Goal: Task Accomplishment & Management: Complete application form

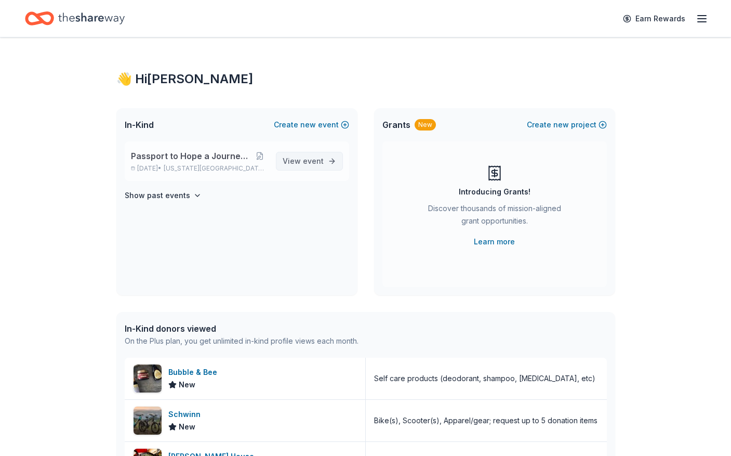
click at [306, 160] on span "event" at bounding box center [313, 160] width 21 height 9
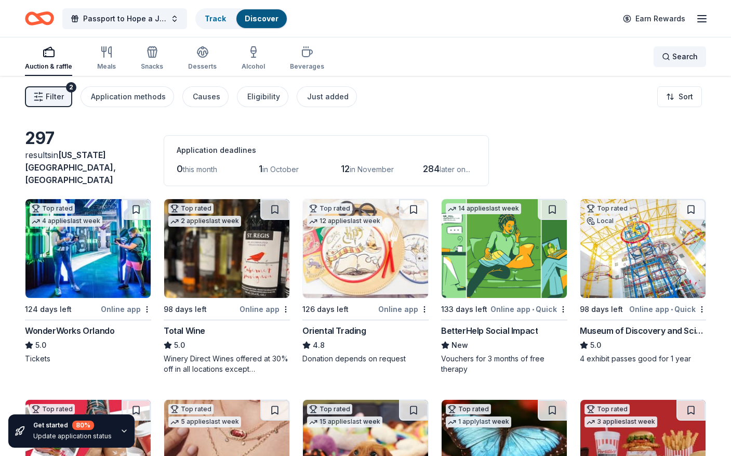
click at [684, 57] on span "Search" at bounding box center [684, 56] width 25 height 12
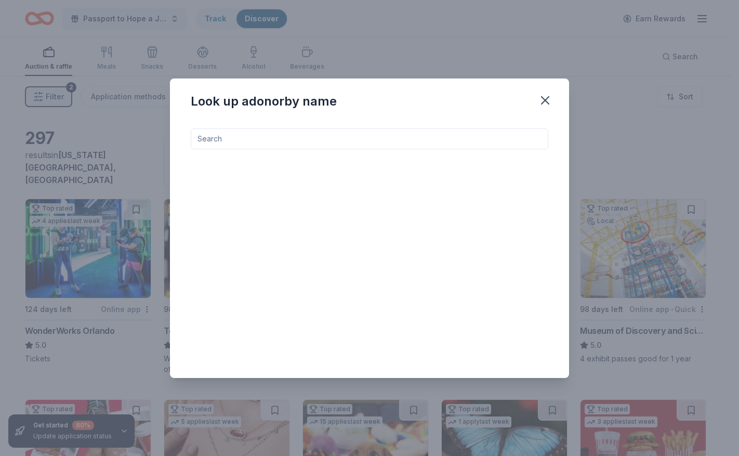
click at [217, 142] on input at bounding box center [370, 138] width 358 height 21
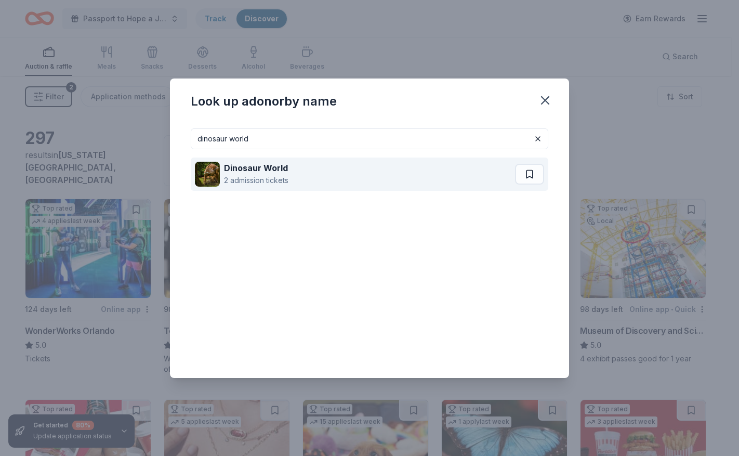
click at [239, 177] on div "2 admission tickets" at bounding box center [256, 180] width 64 height 12
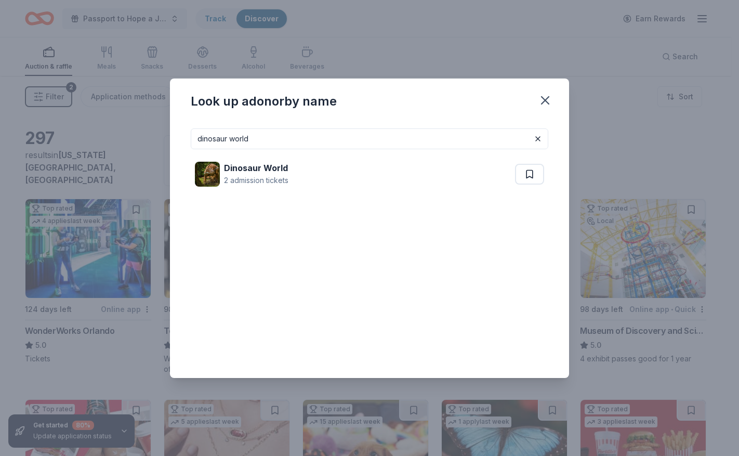
drag, startPoint x: 254, startPoint y: 137, endPoint x: 154, endPoint y: 154, distance: 101.2
click at [154, 154] on div "Look up a donor by name dinosaur world Dinosaur World 2 admission tickets" at bounding box center [369, 228] width 739 height 456
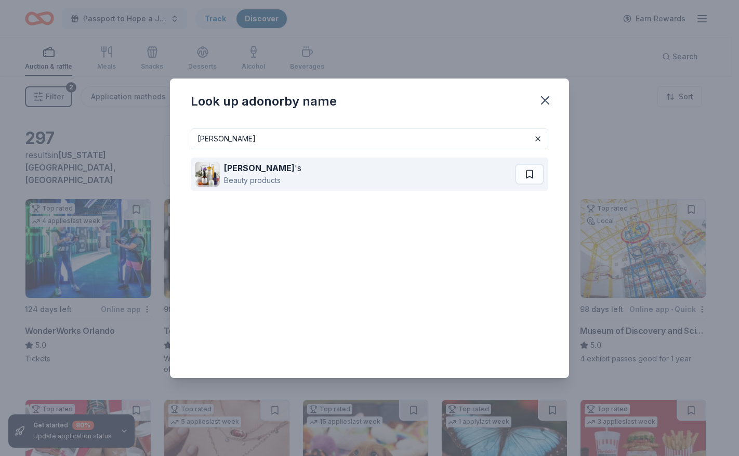
click at [232, 171] on strong "Kiehl" at bounding box center [259, 168] width 71 height 10
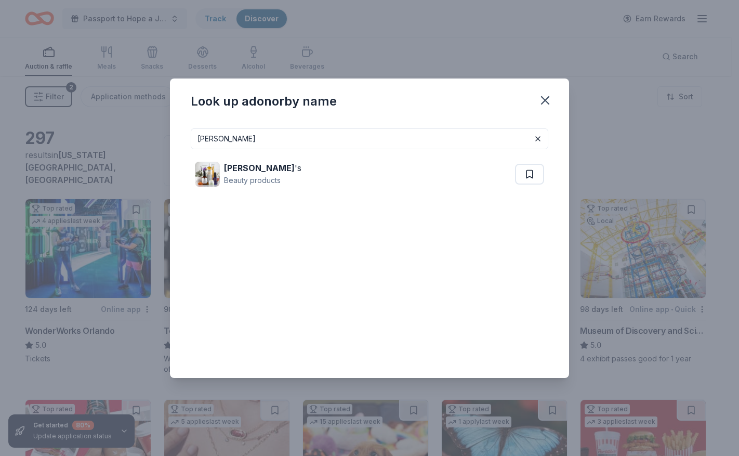
drag, startPoint x: 223, startPoint y: 137, endPoint x: 174, endPoint y: 146, distance: 50.2
click at [174, 146] on div "kiehl Kiehl 's Beauty products" at bounding box center [369, 249] width 399 height 258
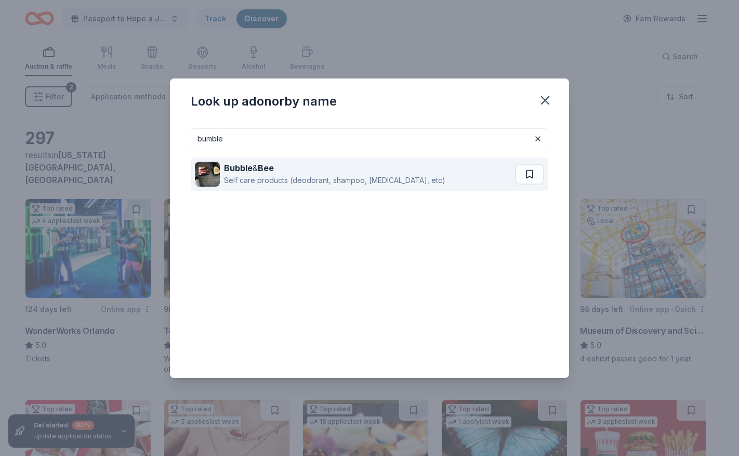
click at [252, 168] on strong "Bubble" at bounding box center [238, 168] width 29 height 10
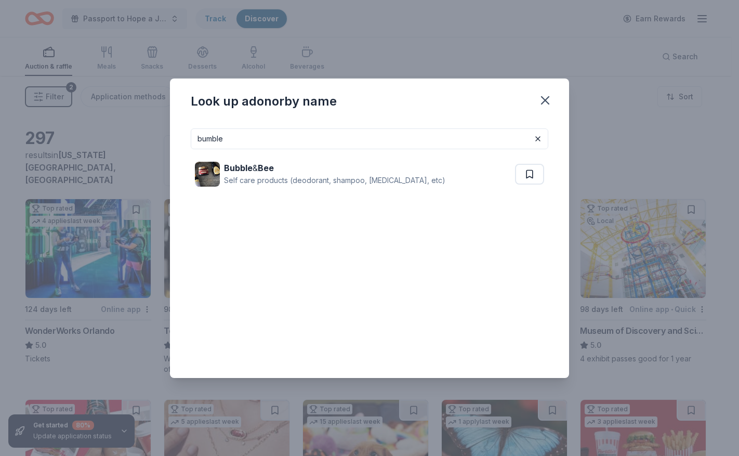
drag, startPoint x: 227, startPoint y: 139, endPoint x: 174, endPoint y: 147, distance: 53.1
click at [177, 147] on div "bumble Bubble & Bee Self care products (deodorant, shampoo, lip balm, etc)" at bounding box center [369, 249] width 399 height 258
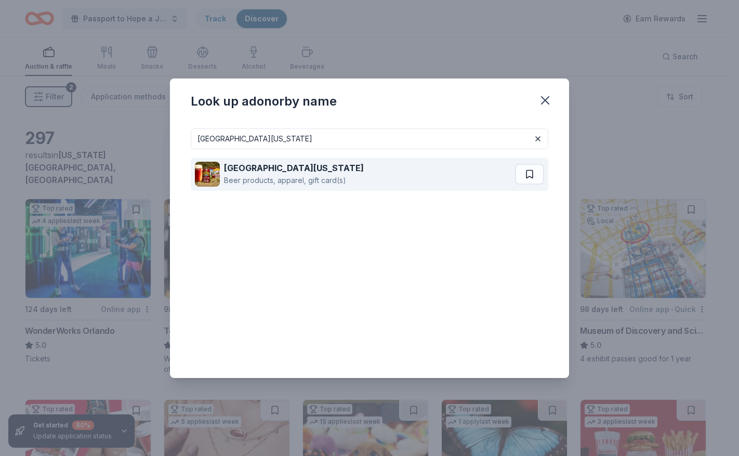
click at [241, 177] on div "Beer products, apparel, gift card(s)" at bounding box center [294, 180] width 140 height 12
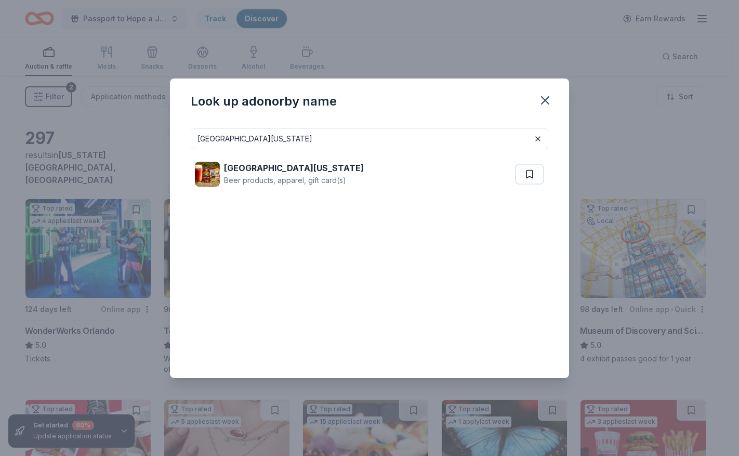
drag, startPoint x: 257, startPoint y: 135, endPoint x: 162, endPoint y: 166, distance: 99.6
click at [162, 166] on div "Look up a donor by name sierra nevada Sierra Nevada Beer products, apparel, gif…" at bounding box center [369, 228] width 739 height 456
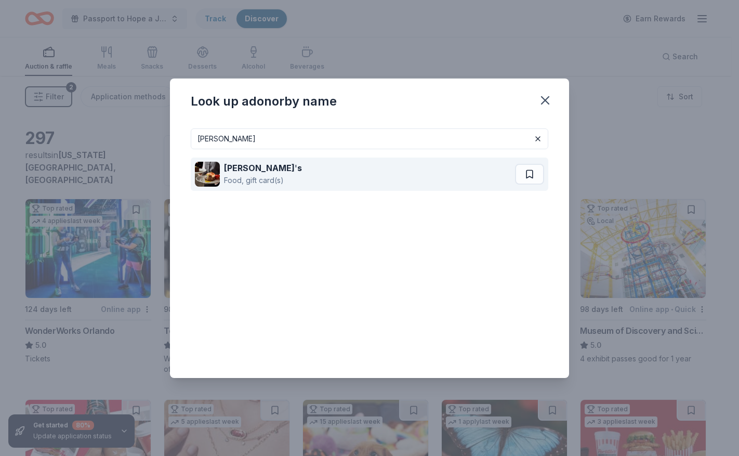
click at [270, 175] on div "Food, gift card(s)" at bounding box center [263, 180] width 78 height 12
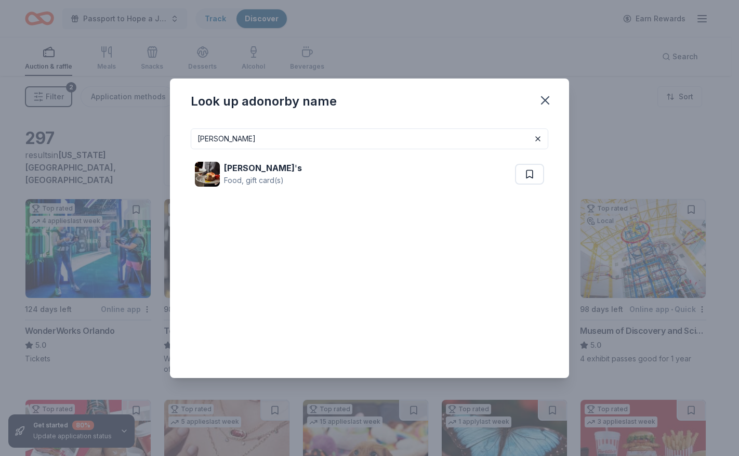
drag, startPoint x: 244, startPoint y: 139, endPoint x: 186, endPoint y: 144, distance: 58.4
click at [186, 144] on div "FLEMINGS Fleming ' s Food, gift card(s)" at bounding box center [369, 249] width 399 height 258
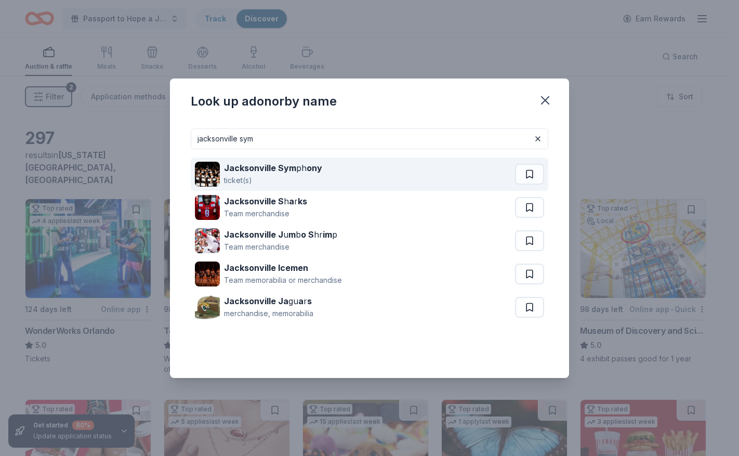
type input "jacksonville sym"
click at [258, 171] on strong "Jacksonville Sym" at bounding box center [260, 168] width 72 height 10
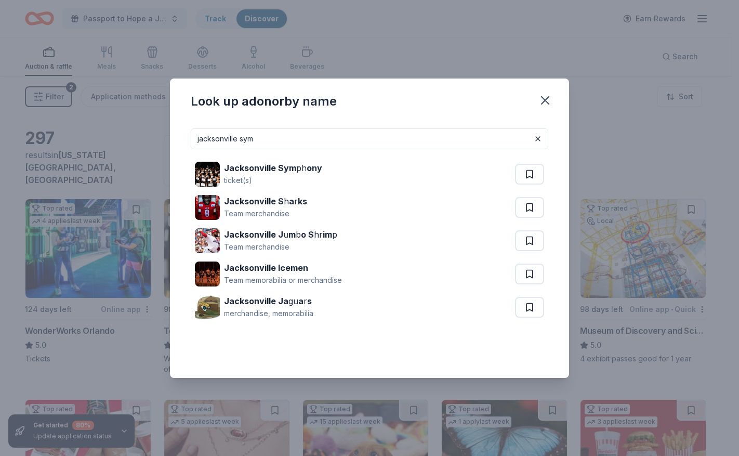
click at [590, 44] on div "Look up a donor by name jacksonville sym Jacksonville Sym ph ony ticket(s) [GEO…" at bounding box center [369, 228] width 739 height 456
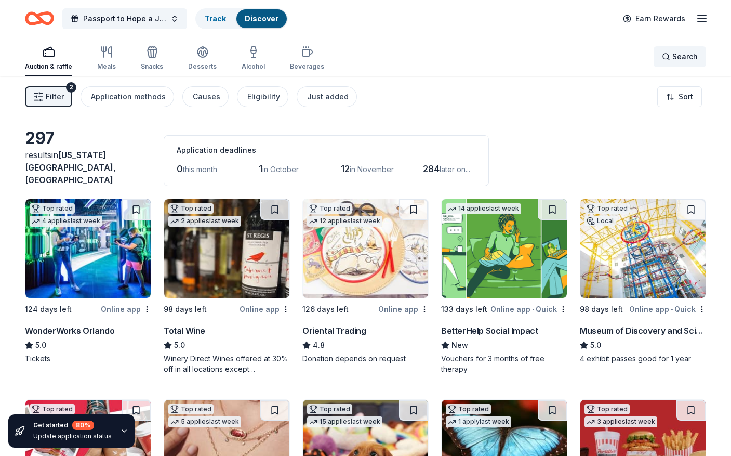
click at [686, 56] on span "Search" at bounding box center [684, 56] width 25 height 12
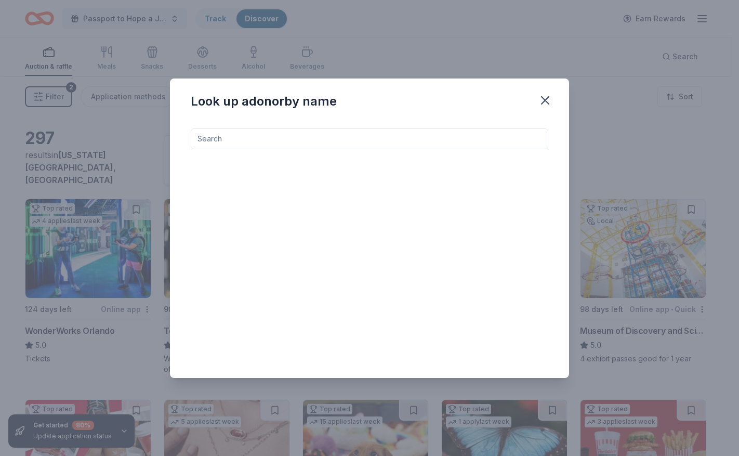
click at [261, 143] on input at bounding box center [370, 138] width 358 height 21
type input "jacksonville sym"
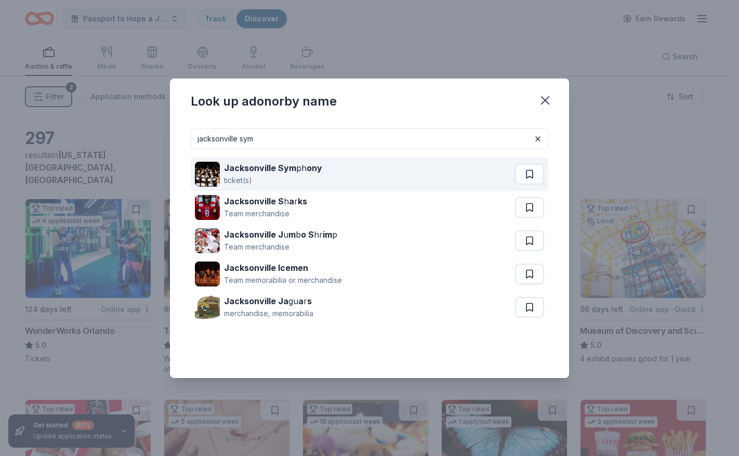
click at [257, 171] on strong "Jacksonville Sym" at bounding box center [260, 168] width 72 height 10
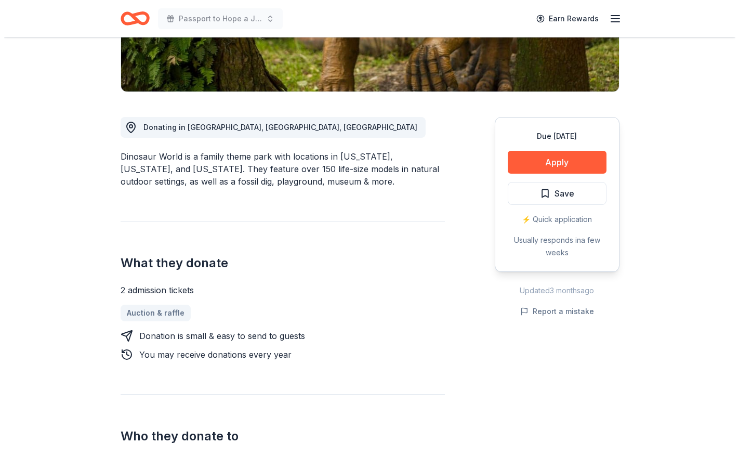
scroll to position [312, 0]
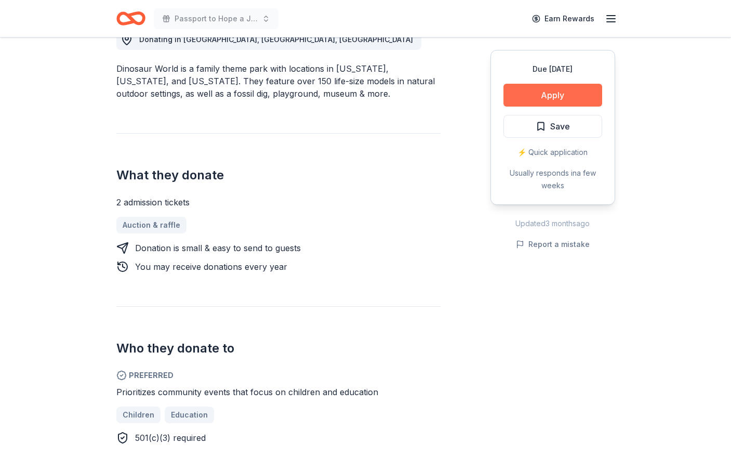
click at [552, 94] on button "Apply" at bounding box center [553, 95] width 99 height 23
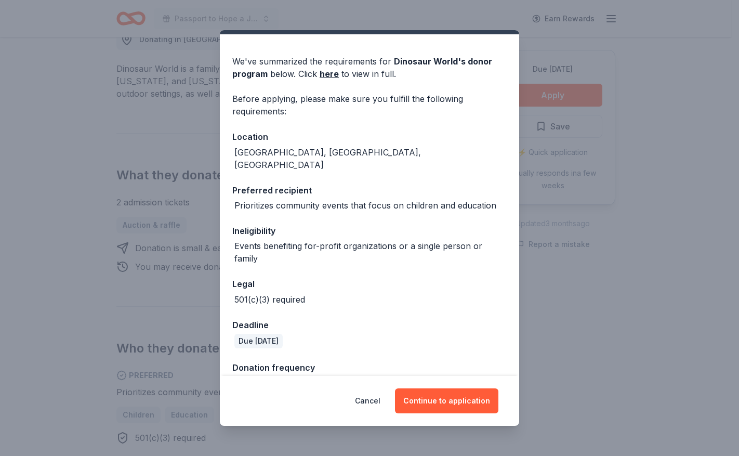
scroll to position [38, 0]
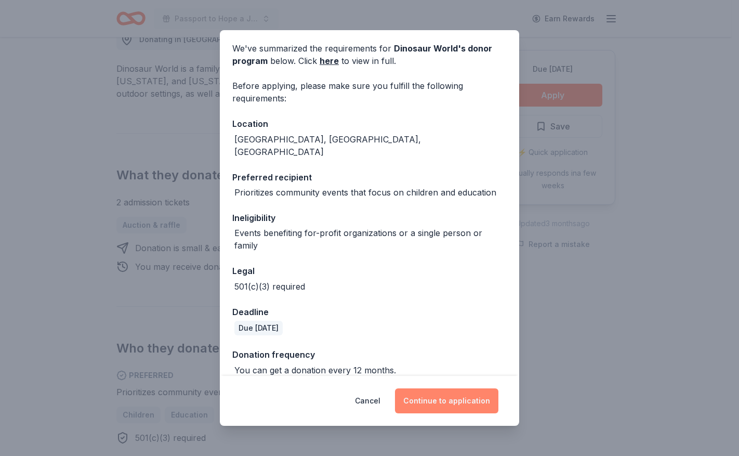
click at [447, 395] on button "Continue to application" at bounding box center [446, 400] width 103 height 25
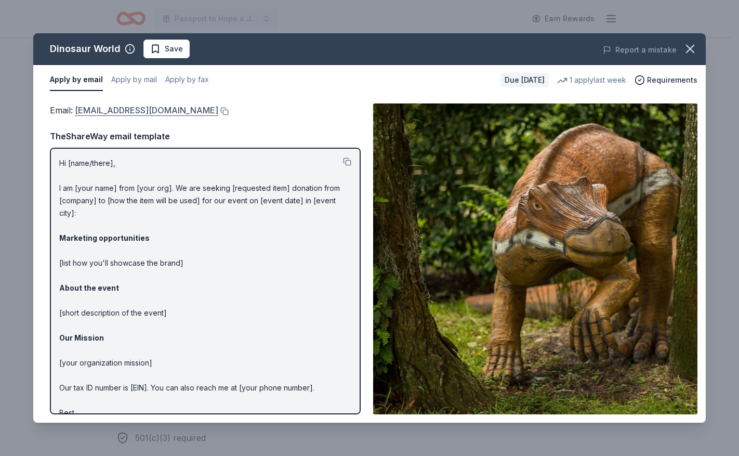
click at [112, 111] on link "info@dinosaurworld.com" at bounding box center [146, 110] width 143 height 14
click at [686, 96] on div "Email : info@dinosaurworld.com Email : info@dinosaurworld.com TheShareWay email…" at bounding box center [369, 258] width 672 height 327
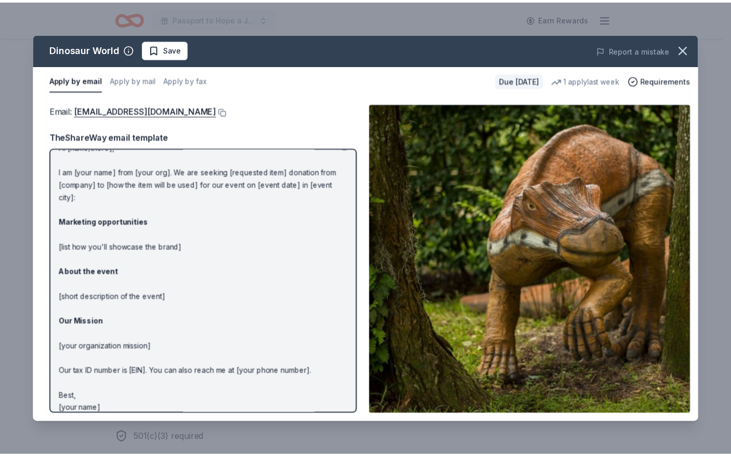
scroll to position [0, 0]
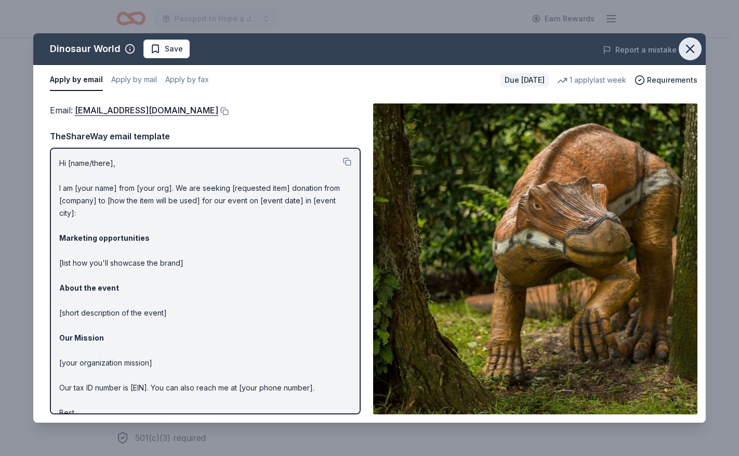
click at [693, 49] on icon "button" at bounding box center [690, 49] width 15 height 15
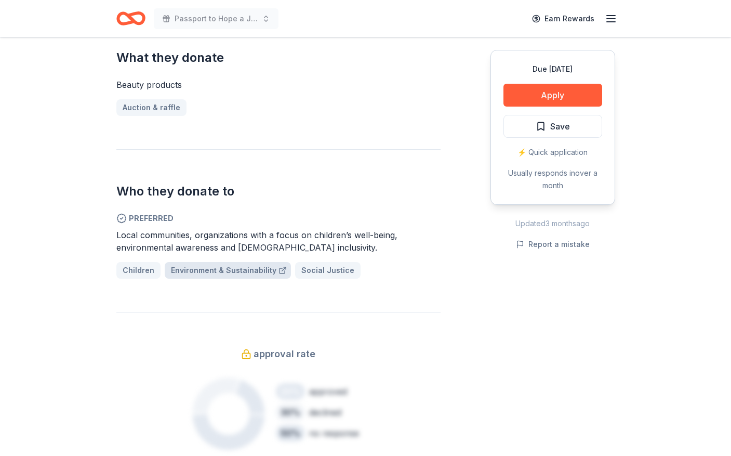
scroll to position [520, 0]
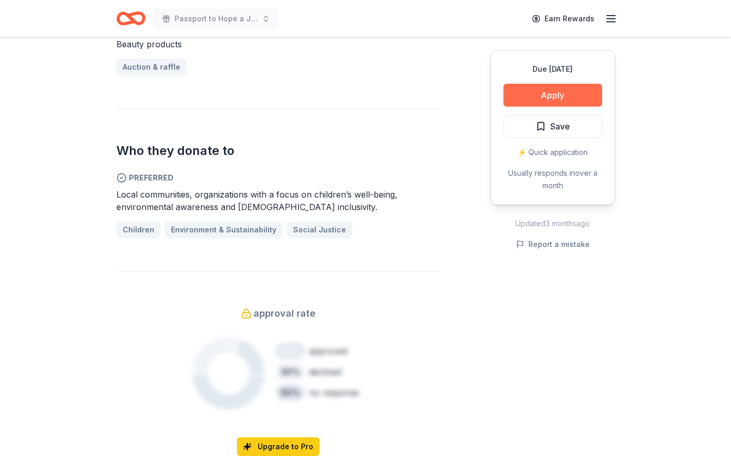
click at [543, 96] on button "Apply" at bounding box center [553, 95] width 99 height 23
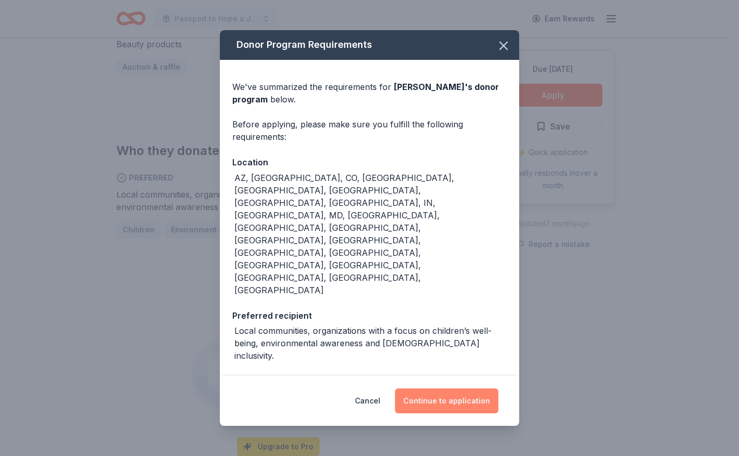
click at [444, 388] on button "Continue to application" at bounding box center [446, 400] width 103 height 25
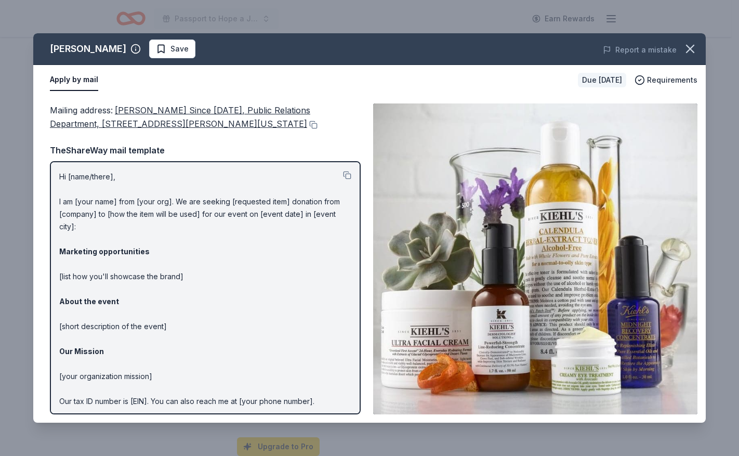
click at [687, 91] on div "Apply by mail Due in 124 days Requirements" at bounding box center [369, 80] width 672 height 30
click at [691, 52] on icon "button" at bounding box center [690, 49] width 15 height 15
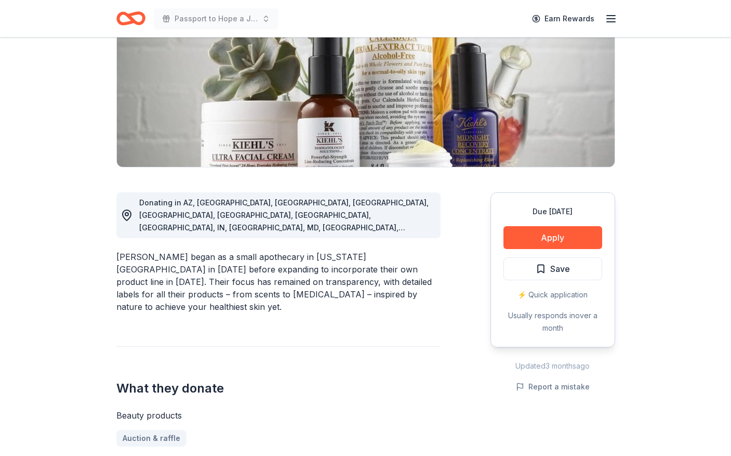
scroll to position [0, 0]
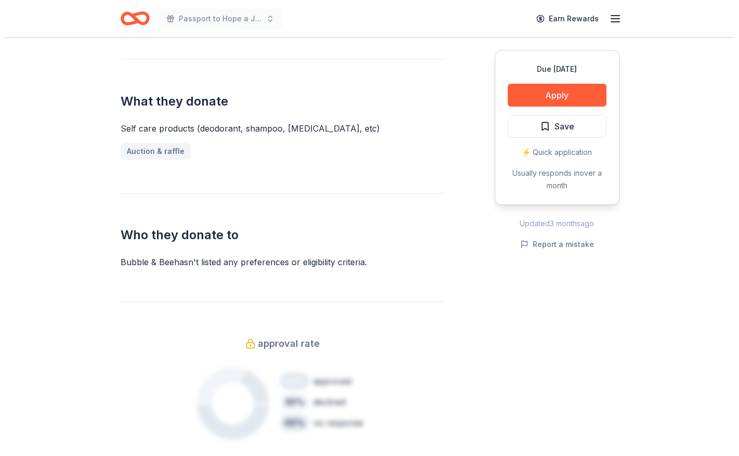
scroll to position [416, 0]
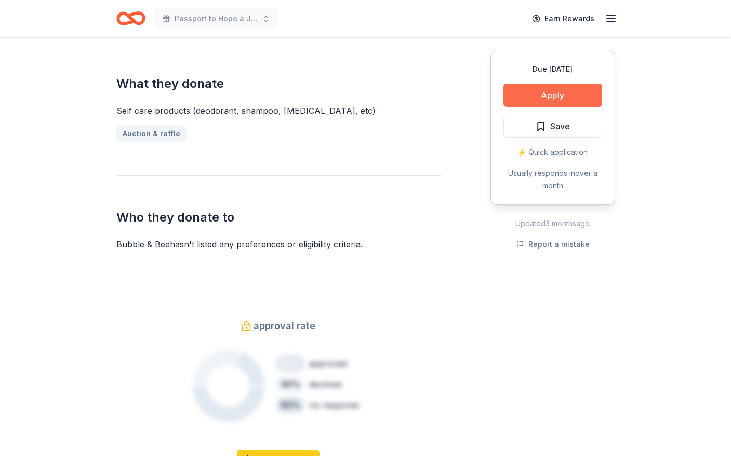
click at [549, 96] on button "Apply" at bounding box center [553, 95] width 99 height 23
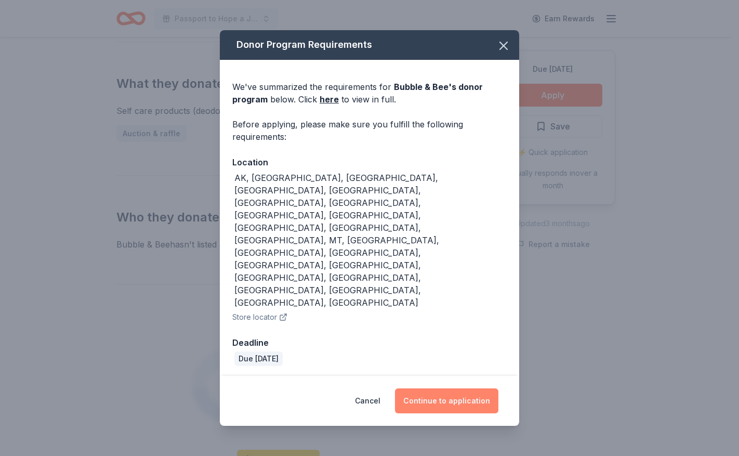
click at [447, 388] on button "Continue to application" at bounding box center [446, 400] width 103 height 25
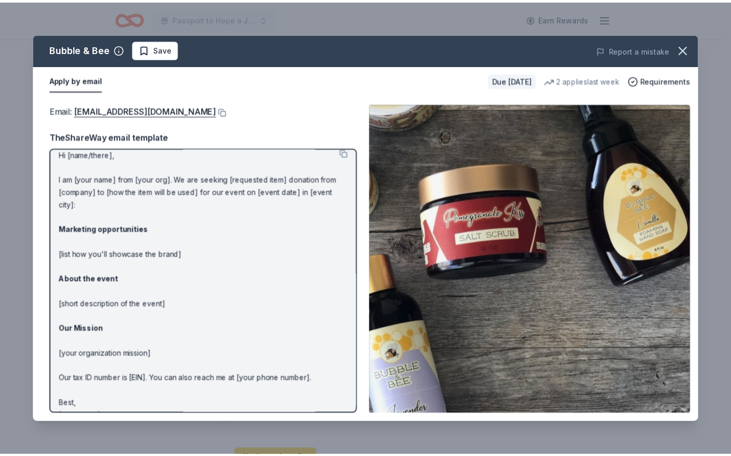
scroll to position [0, 0]
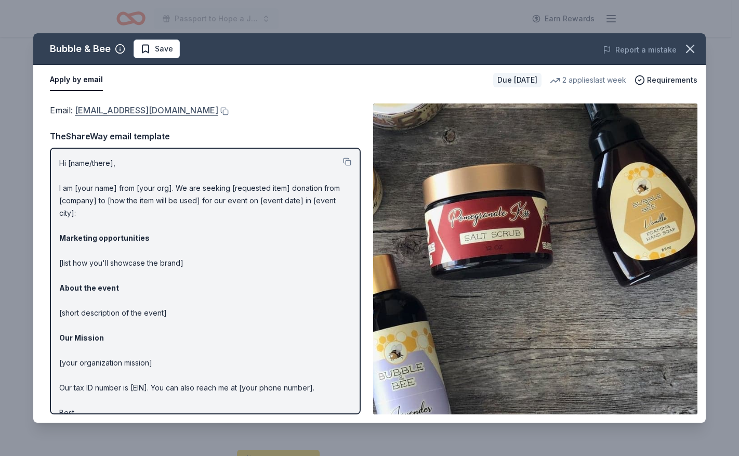
click at [128, 111] on link "info@bubbleandbee.com" at bounding box center [146, 110] width 143 height 14
click at [689, 48] on icon "button" at bounding box center [690, 49] width 15 height 15
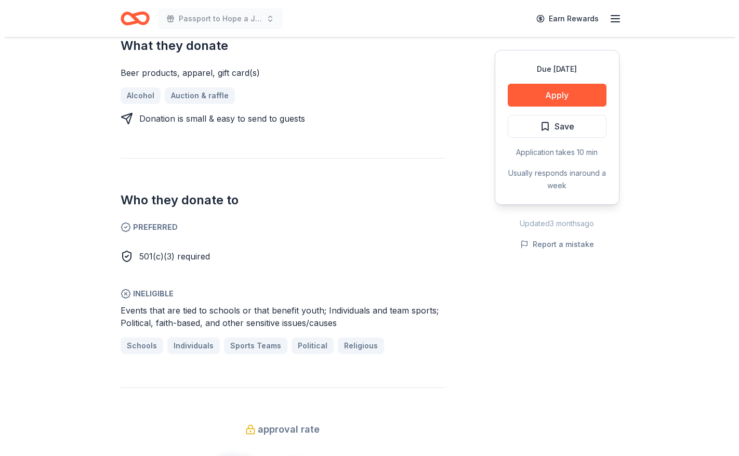
scroll to position [468, 0]
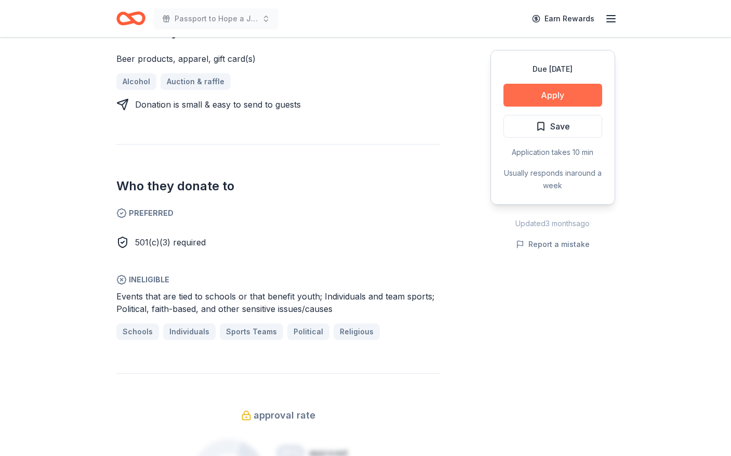
click at [544, 94] on button "Apply" at bounding box center [553, 95] width 99 height 23
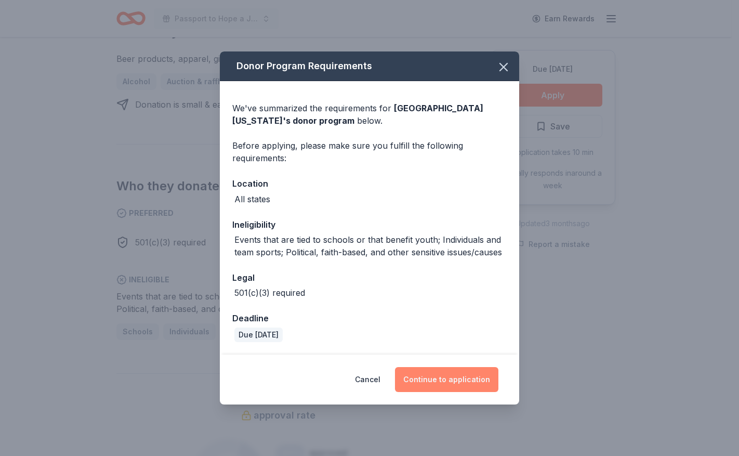
click at [429, 377] on button "Continue to application" at bounding box center [446, 379] width 103 height 25
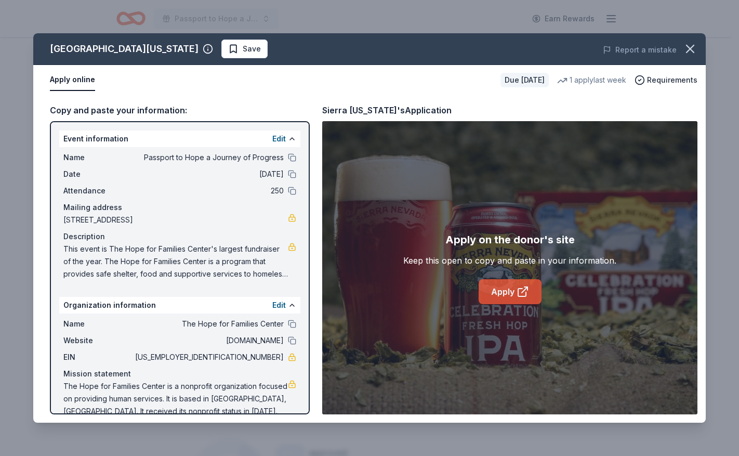
click at [509, 291] on link "Apply" at bounding box center [510, 291] width 63 height 25
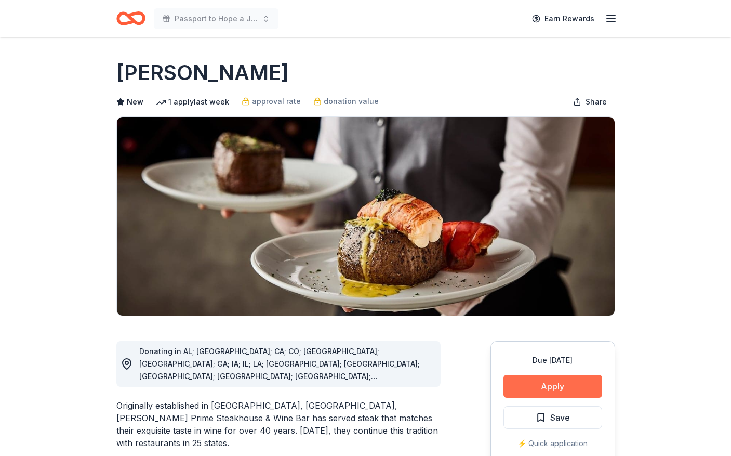
click at [543, 393] on button "Apply" at bounding box center [553, 386] width 99 height 23
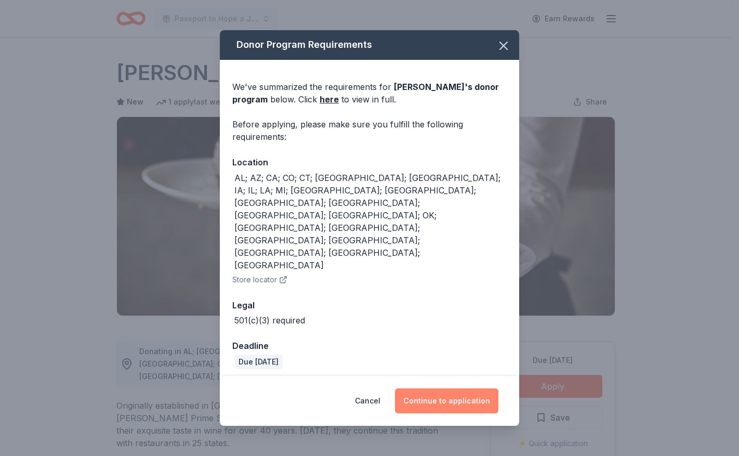
click at [445, 388] on button "Continue to application" at bounding box center [446, 400] width 103 height 25
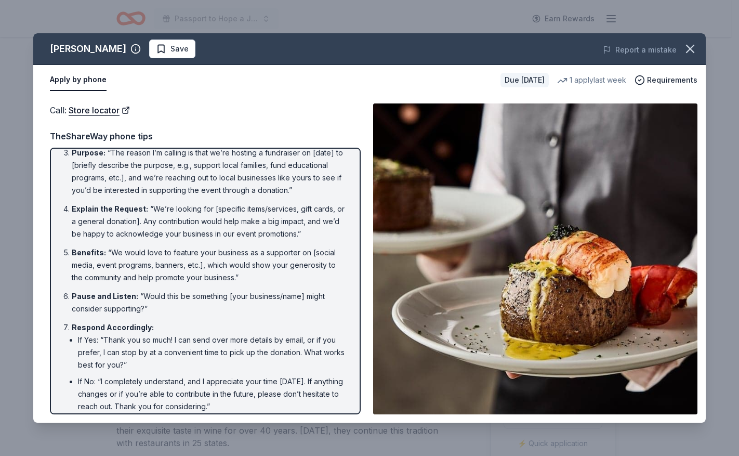
scroll to position [104, 0]
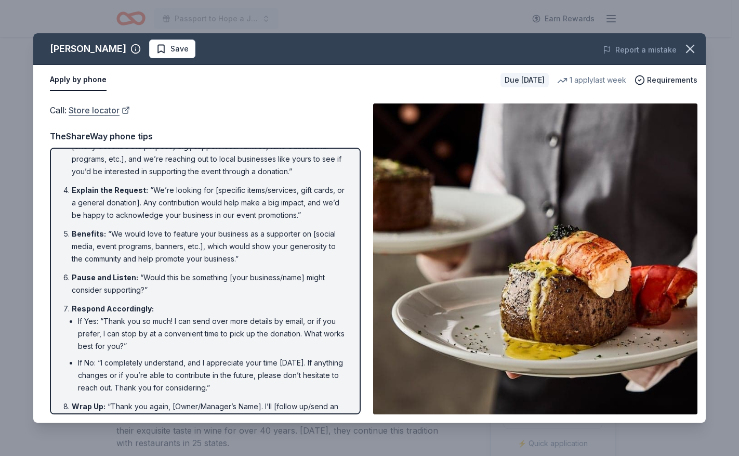
click at [98, 114] on link "Store locator" at bounding box center [99, 110] width 61 height 14
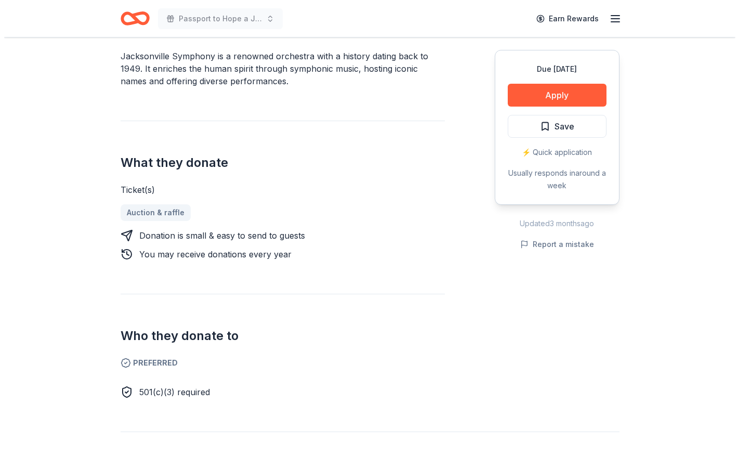
scroll to position [208, 0]
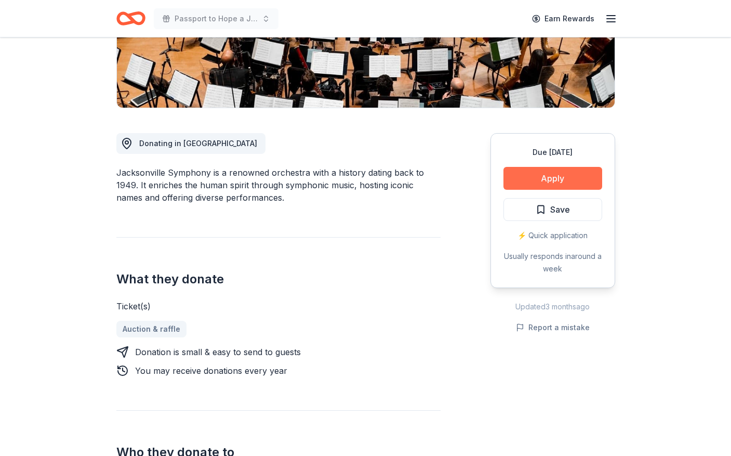
click at [555, 179] on button "Apply" at bounding box center [553, 178] width 99 height 23
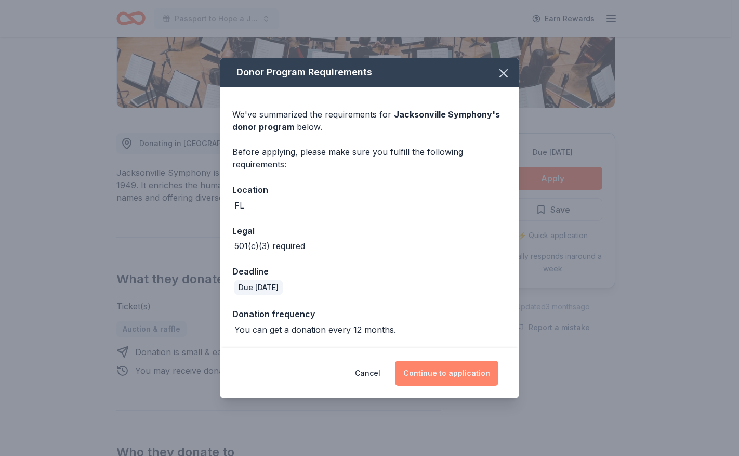
click at [431, 373] on button "Continue to application" at bounding box center [446, 373] width 103 height 25
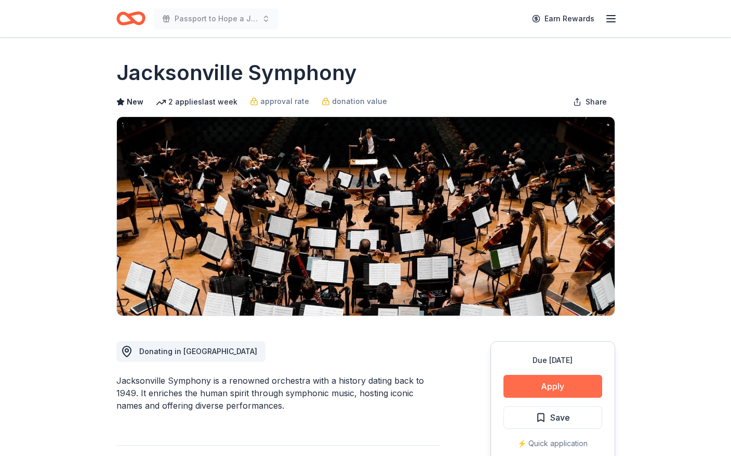
click at [562, 384] on button "Apply" at bounding box center [553, 386] width 99 height 23
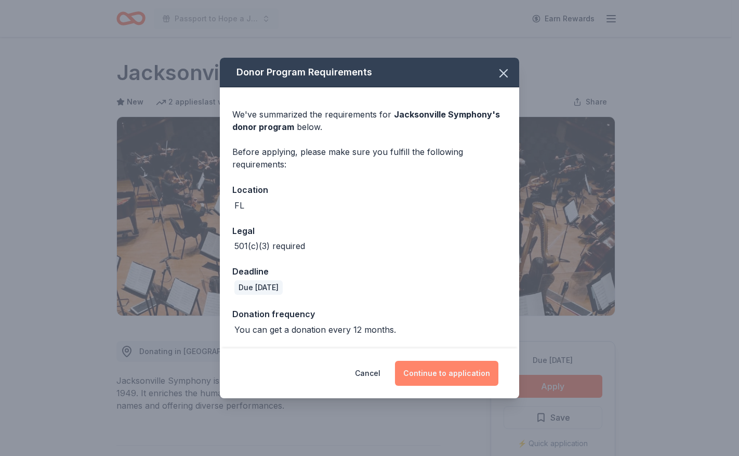
click at [490, 377] on button "Continue to application" at bounding box center [446, 373] width 103 height 25
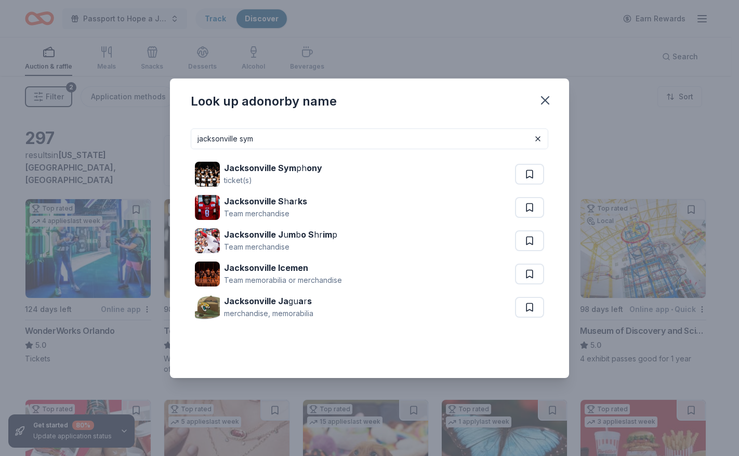
drag, startPoint x: 262, startPoint y: 143, endPoint x: 171, endPoint y: 101, distance: 100.0
click at [161, 168] on div "Look up a donor by name jacksonville sym Jacksonville Sym ph ony ticket(s) [GEO…" at bounding box center [369, 228] width 739 height 456
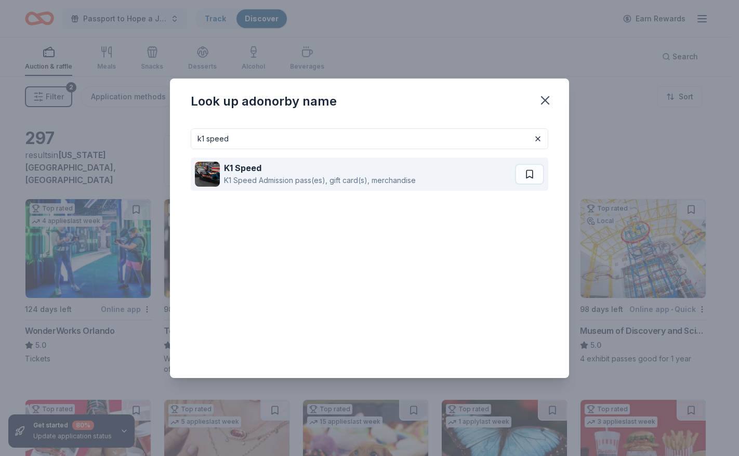
click at [247, 174] on div "K1 Speed Admission pass(es), gift card(s), merchandise" at bounding box center [320, 180] width 192 height 12
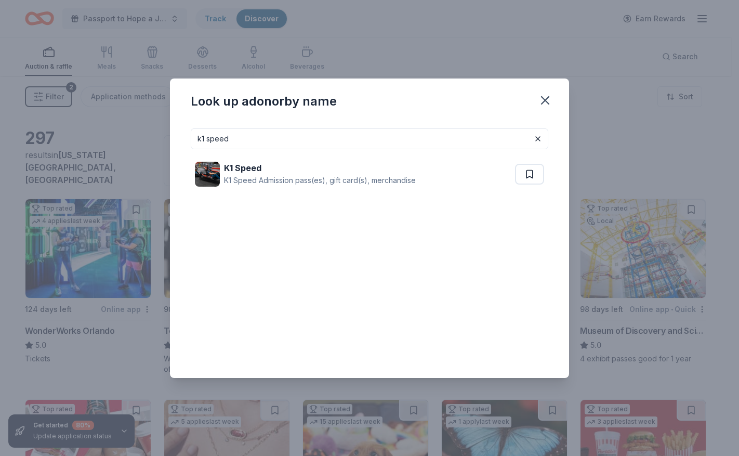
drag, startPoint x: 240, startPoint y: 146, endPoint x: 164, endPoint y: 151, distance: 76.0
click at [164, 151] on div "Look up a donor by name k1 speed K1 Speed K1 Speed Admission pass(es), gift car…" at bounding box center [369, 228] width 739 height 456
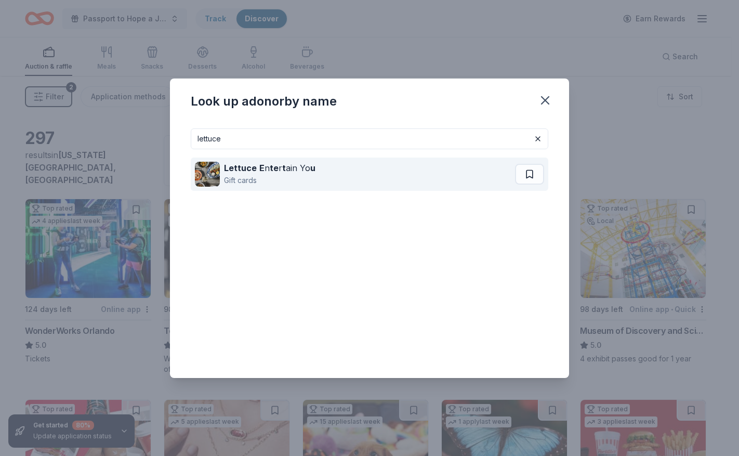
click at [241, 171] on strong "Lettuce" at bounding box center [240, 168] width 33 height 10
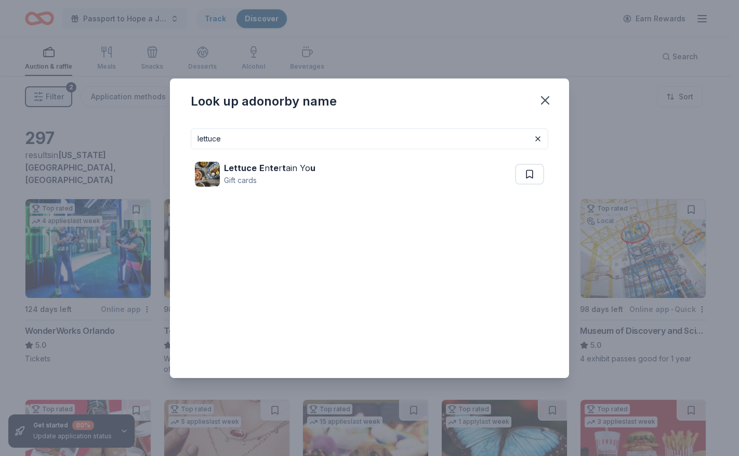
drag, startPoint x: 228, startPoint y: 140, endPoint x: 152, endPoint y: 149, distance: 75.9
click at [152, 149] on div "Look up a donor by name lettuce Lettuce E n te r t ain Yo u Gift cards" at bounding box center [369, 228] width 739 height 456
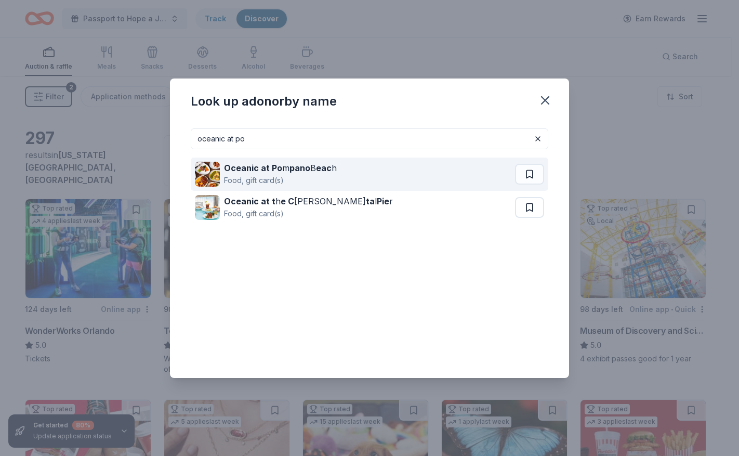
click at [256, 169] on strong "Oceanic at Po" at bounding box center [253, 168] width 58 height 10
drag, startPoint x: 259, startPoint y: 142, endPoint x: 251, endPoint y: 188, distance: 46.0
click at [99, 158] on div "Look up a donor by name oceanic at po Oceanic at Po m pano B eac h Food, gift c…" at bounding box center [369, 228] width 739 height 456
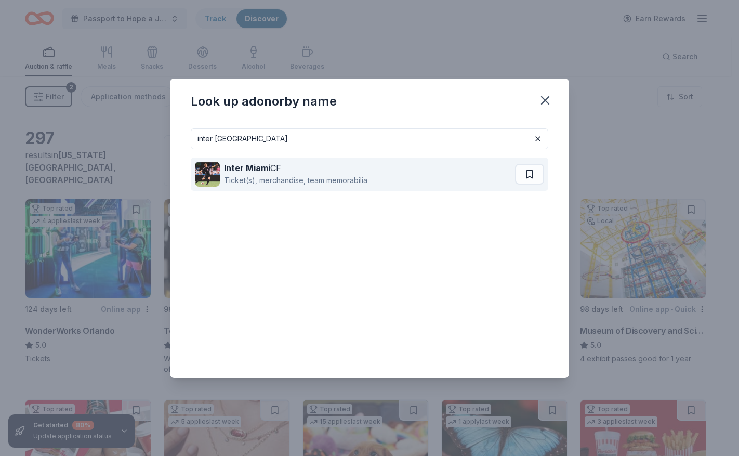
click at [255, 180] on div "Ticket(s), merchandise, team memorabilia" at bounding box center [295, 180] width 143 height 12
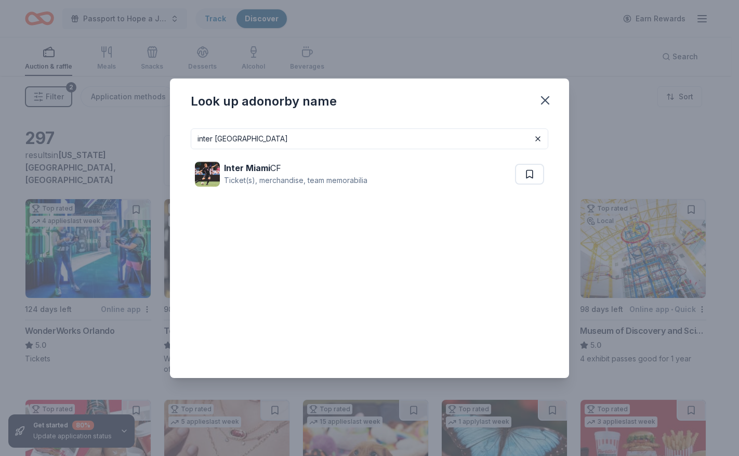
drag, startPoint x: 252, startPoint y: 139, endPoint x: 173, endPoint y: 149, distance: 79.6
click at [173, 149] on div "inter miami Inter Miami CF Ticket(s), merchandise, team memorabilia" at bounding box center [369, 249] width 399 height 258
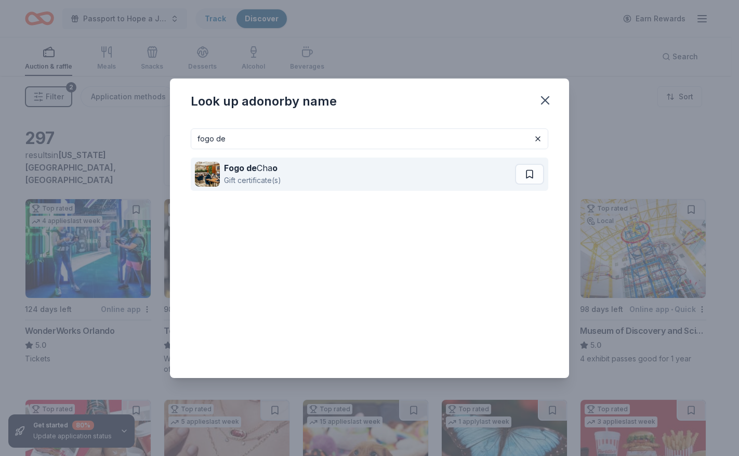
click at [265, 177] on div "Gift certificate(s)" at bounding box center [252, 180] width 57 height 12
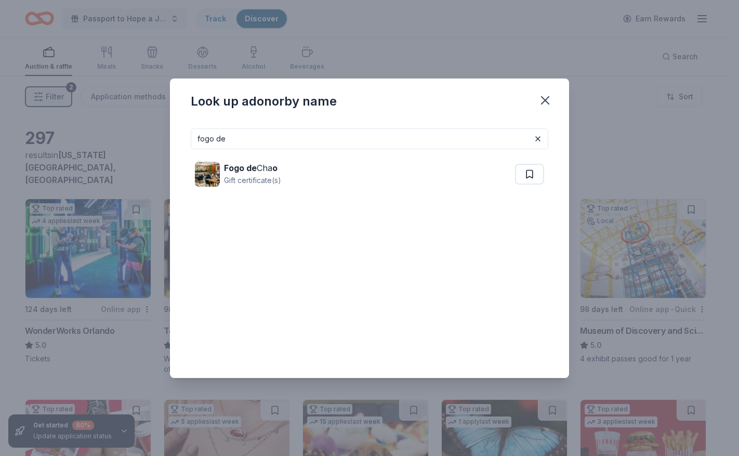
drag, startPoint x: 239, startPoint y: 139, endPoint x: 169, endPoint y: 140, distance: 69.1
click at [169, 140] on div "Look up a donor by name fogo de Fogo de Cha o Gift certificate(s)" at bounding box center [369, 228] width 739 height 456
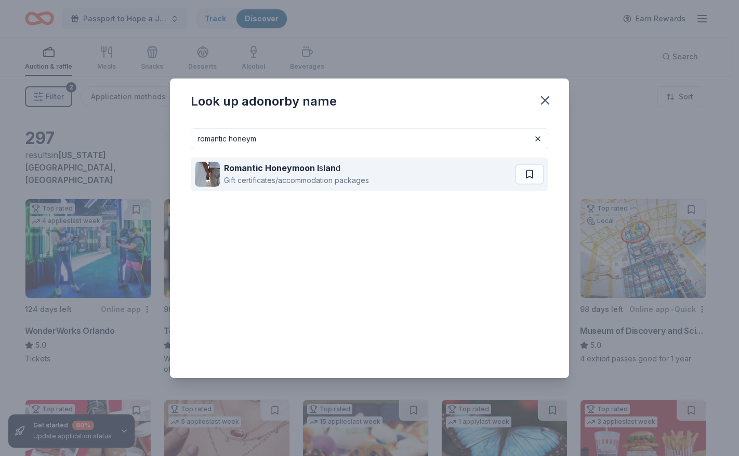
click at [274, 176] on div "Gift certificates/accommodation packages" at bounding box center [296, 180] width 145 height 12
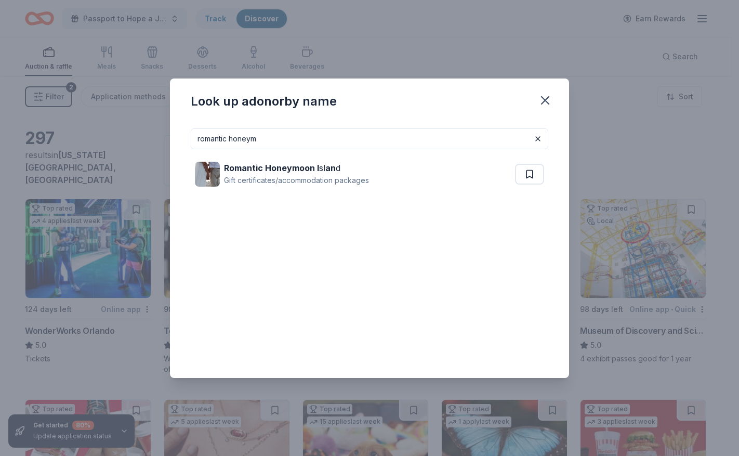
drag, startPoint x: 268, startPoint y: 138, endPoint x: 318, endPoint y: 140, distance: 49.9
click at [186, 159] on div "romantic honeym Romantic Honeymoon I sl an d Gift certificates/accommodation pa…" at bounding box center [369, 249] width 399 height 258
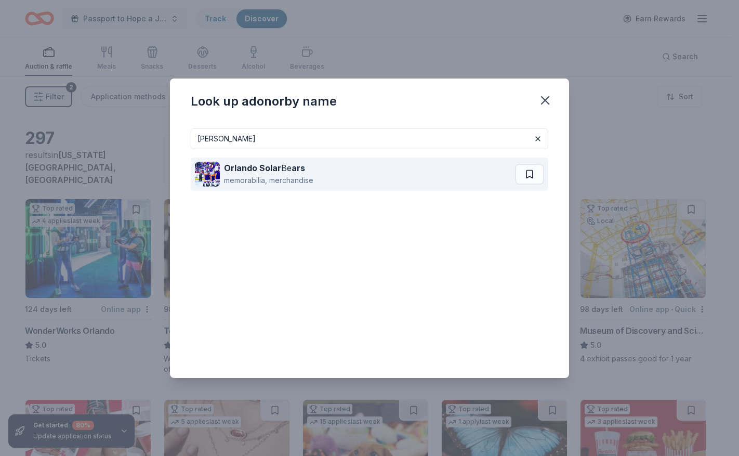
click at [252, 173] on div "Orlando Solar Be ars" at bounding box center [268, 168] width 89 height 12
drag, startPoint x: 258, startPoint y: 138, endPoint x: 223, endPoint y: 165, distance: 44.1
click at [177, 155] on div "orlando solor Orlando Solar Be ars memorabilia, merchandise" at bounding box center [369, 249] width 399 height 258
click at [321, 177] on div "Chocolate products, gift card(s), gift basket(s)" at bounding box center [304, 180] width 160 height 12
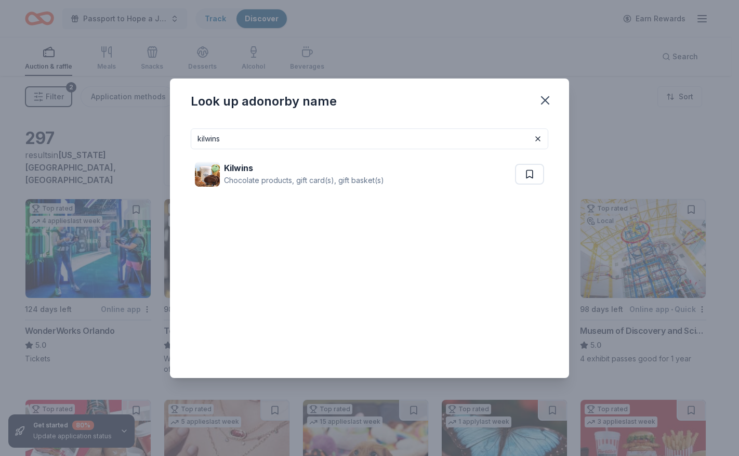
drag, startPoint x: 220, startPoint y: 142, endPoint x: 168, endPoint y: 152, distance: 53.5
click at [165, 152] on div "Look up a donor by name kilwins Kilwins Chocolate products, gift card(s), gift …" at bounding box center [369, 228] width 739 height 456
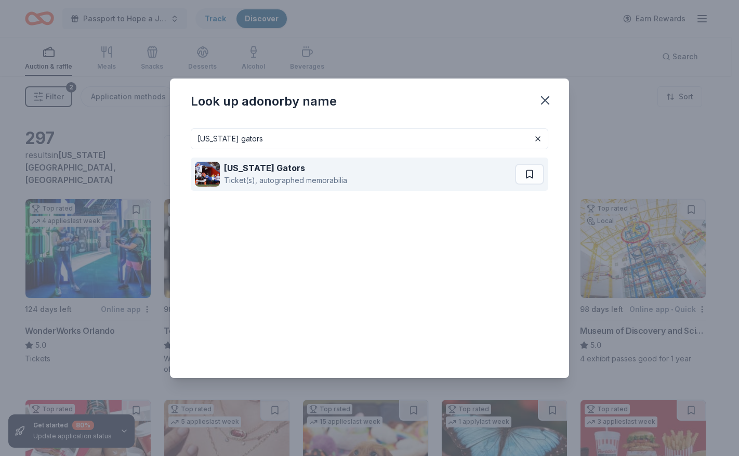
type input "florida gators"
click at [245, 175] on div "Ticket(s), autographed memorabilia" at bounding box center [285, 180] width 123 height 12
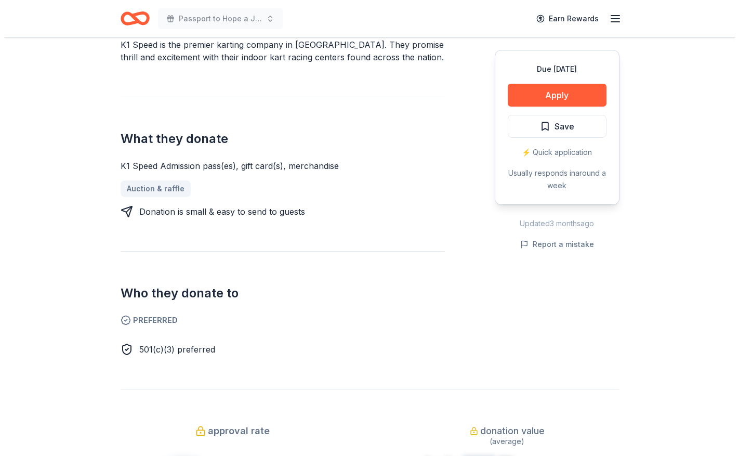
scroll to position [468, 0]
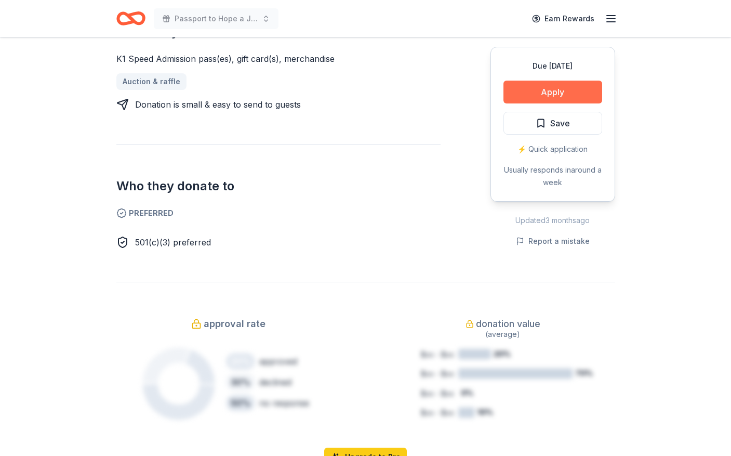
click at [550, 92] on button "Apply" at bounding box center [553, 92] width 99 height 23
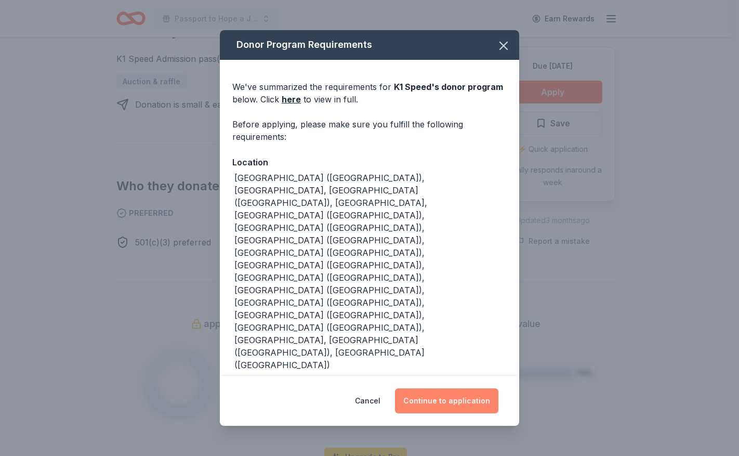
click at [448, 388] on button "Continue to application" at bounding box center [446, 400] width 103 height 25
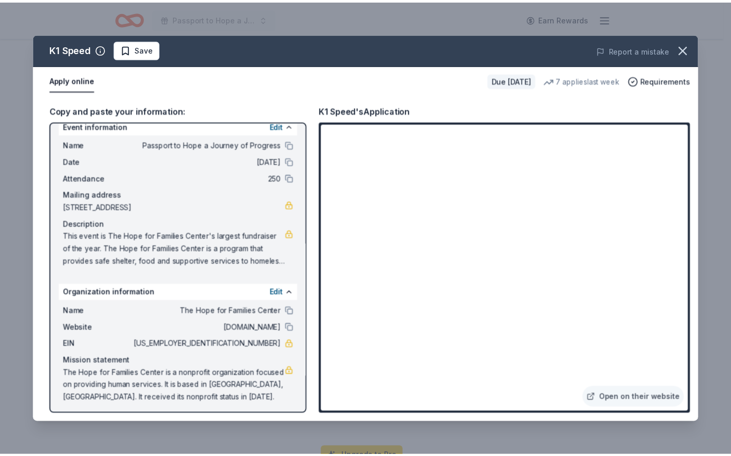
scroll to position [17, 0]
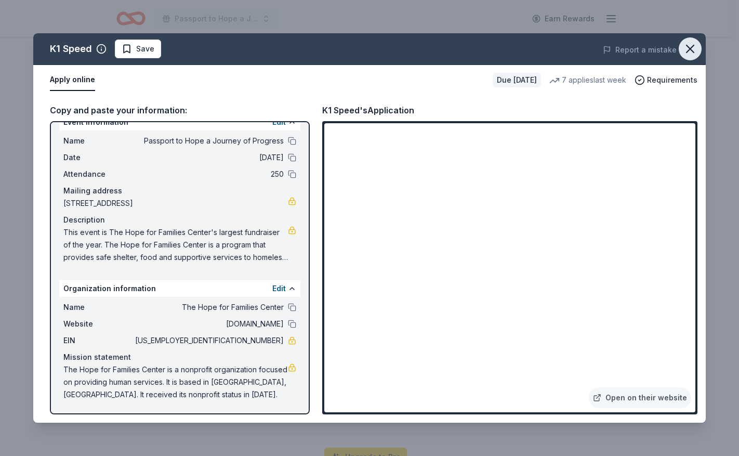
click at [684, 46] on icon "button" at bounding box center [690, 49] width 15 height 15
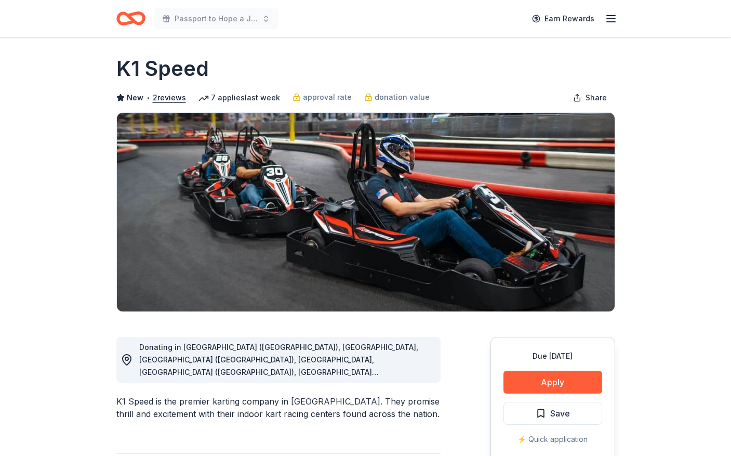
scroll to position [0, 0]
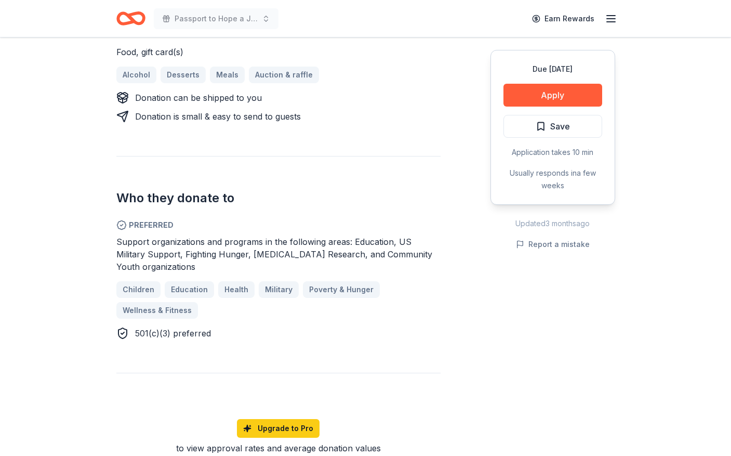
scroll to position [520, 0]
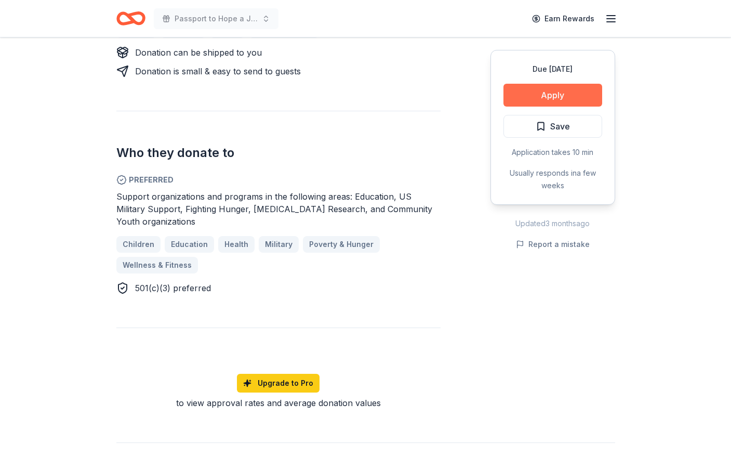
click at [545, 89] on button "Apply" at bounding box center [553, 95] width 99 height 23
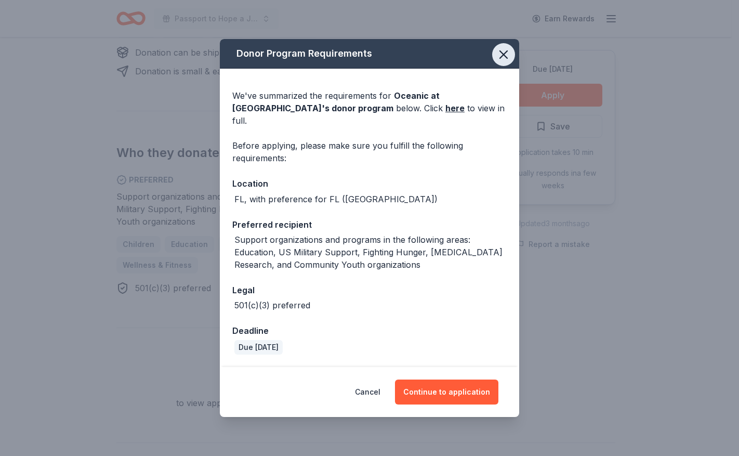
click at [506, 58] on icon "button" at bounding box center [503, 54] width 7 height 7
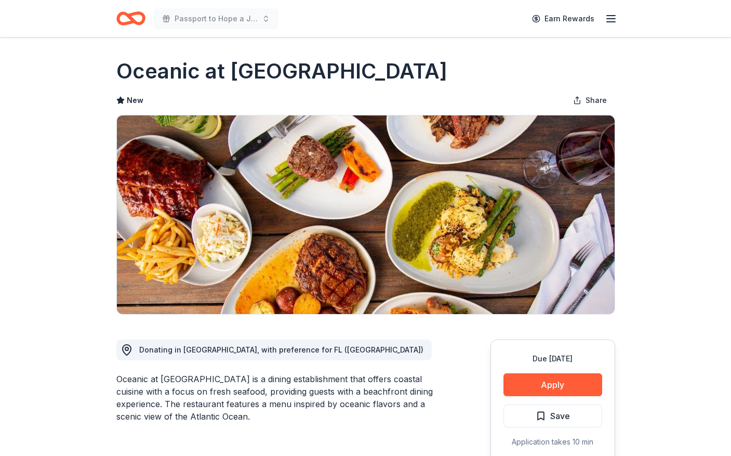
scroll to position [0, 0]
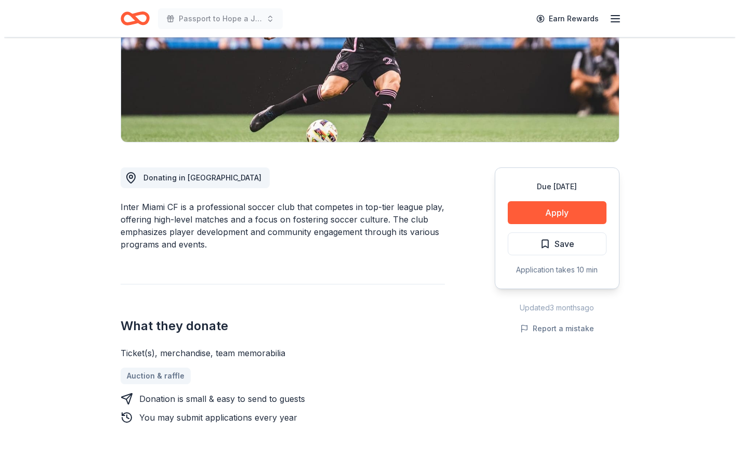
scroll to position [104, 0]
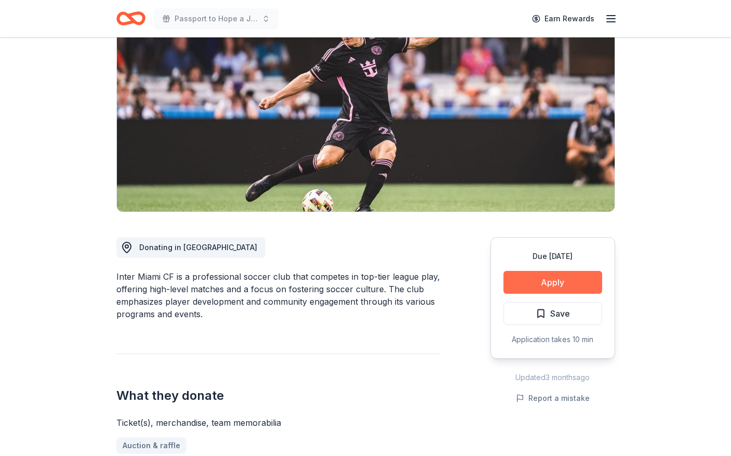
click at [542, 280] on button "Apply" at bounding box center [553, 282] width 99 height 23
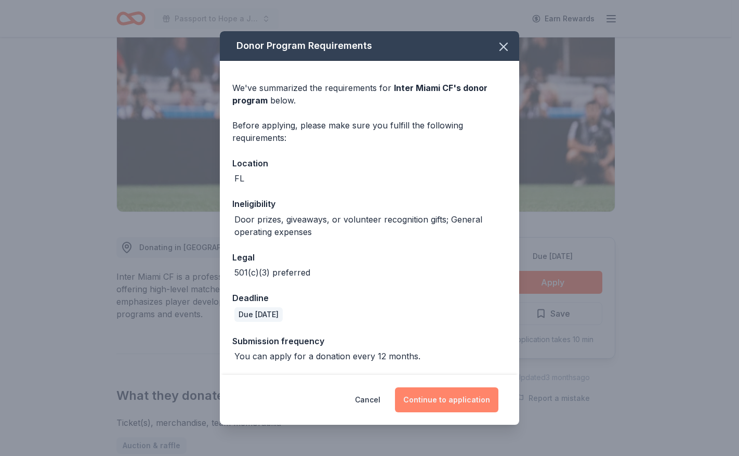
click at [443, 394] on button "Continue to application" at bounding box center [446, 399] width 103 height 25
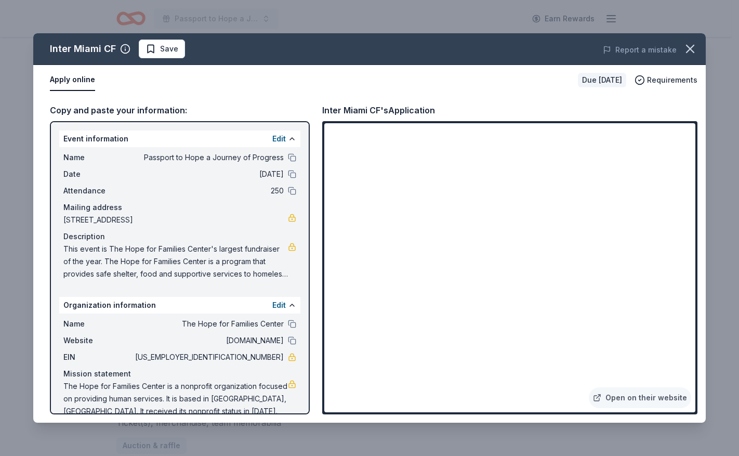
drag, startPoint x: 551, startPoint y: 49, endPoint x: 546, endPoint y: 23, distance: 26.5
click at [546, 23] on div "Inter Miami CF Save Report a mistake Apply online Due in 112 days Requirements …" at bounding box center [369, 228] width 739 height 456
click at [659, 399] on link "Open on their website" at bounding box center [640, 397] width 102 height 21
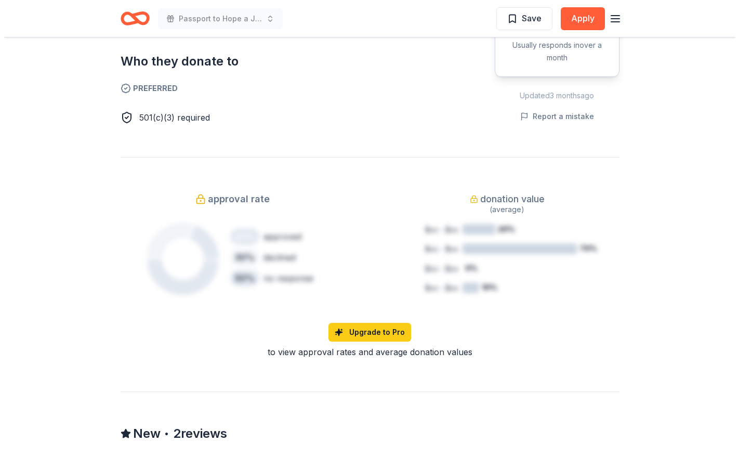
scroll to position [468, 0]
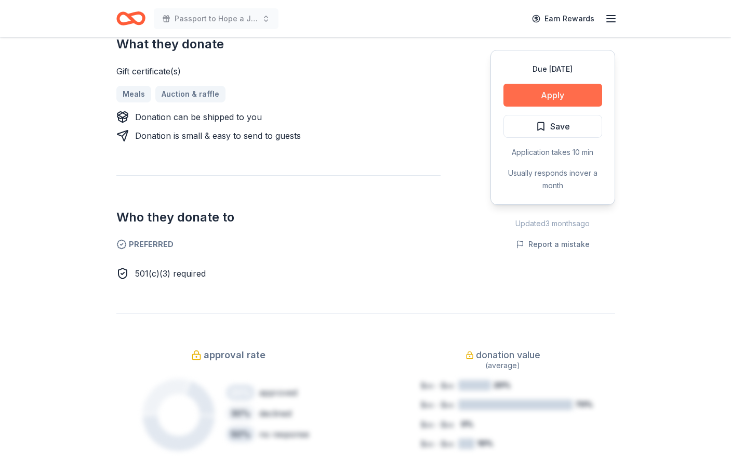
click at [561, 93] on button "Apply" at bounding box center [553, 95] width 99 height 23
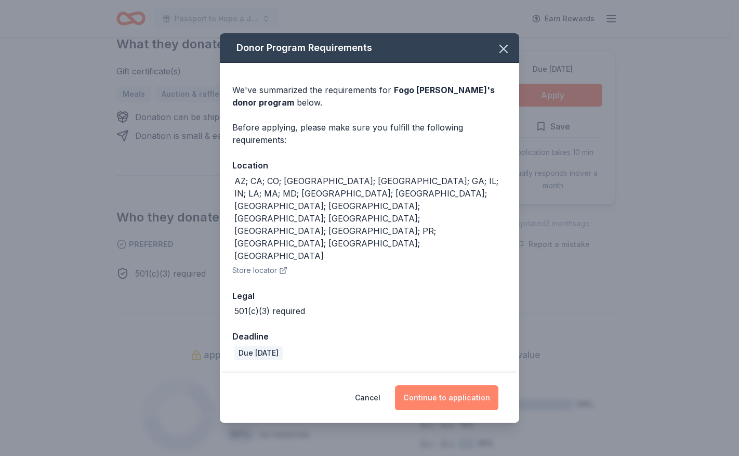
click at [433, 385] on button "Continue to application" at bounding box center [446, 397] width 103 height 25
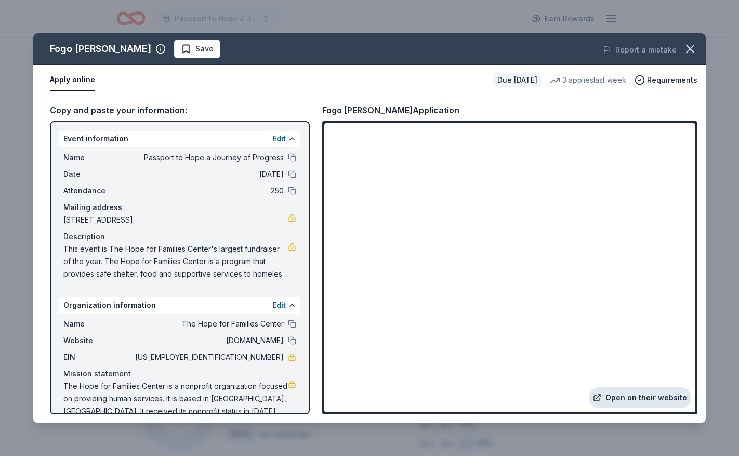
click at [655, 396] on link "Open on their website" at bounding box center [640, 397] width 102 height 21
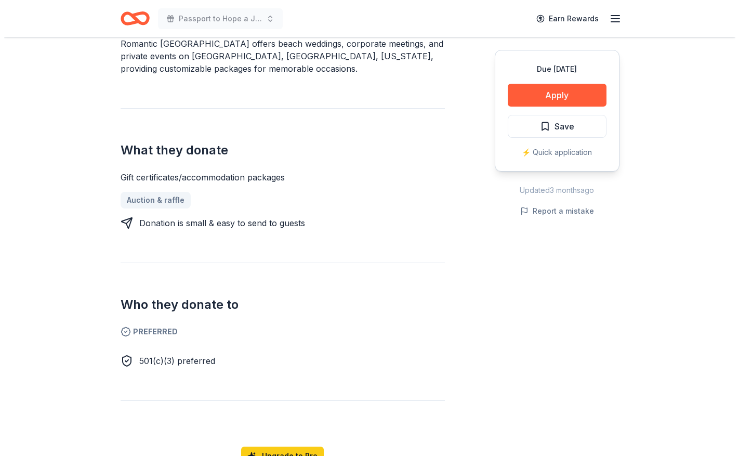
scroll to position [312, 0]
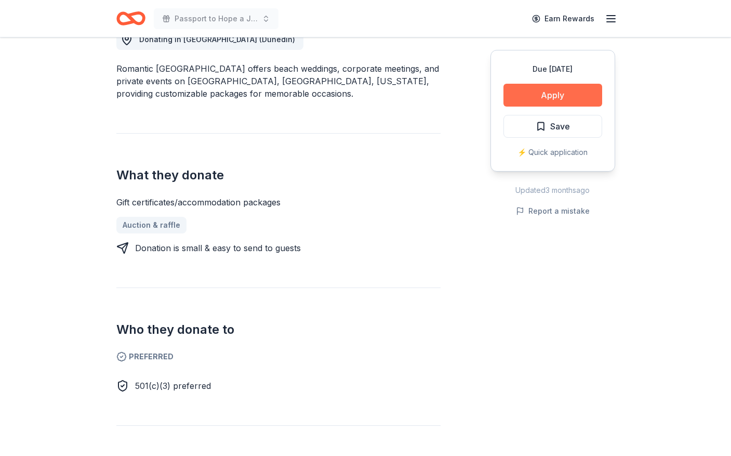
click at [559, 93] on button "Apply" at bounding box center [553, 95] width 99 height 23
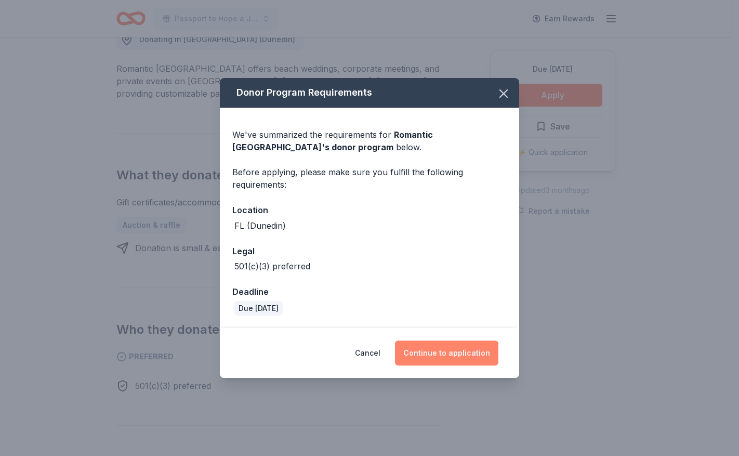
click at [437, 353] on button "Continue to application" at bounding box center [446, 352] width 103 height 25
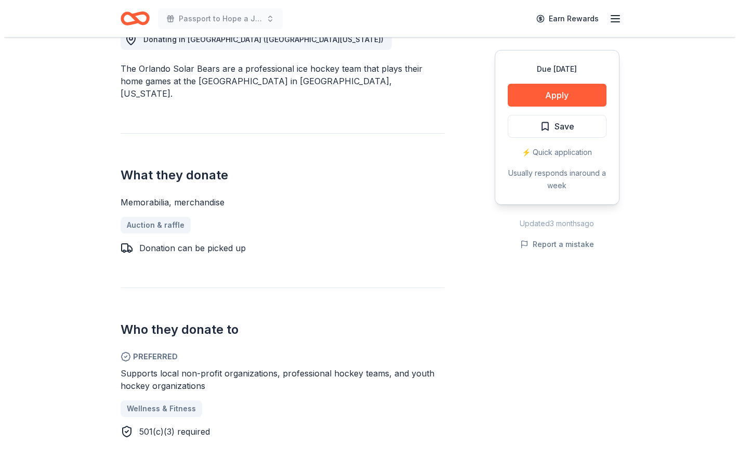
scroll to position [364, 0]
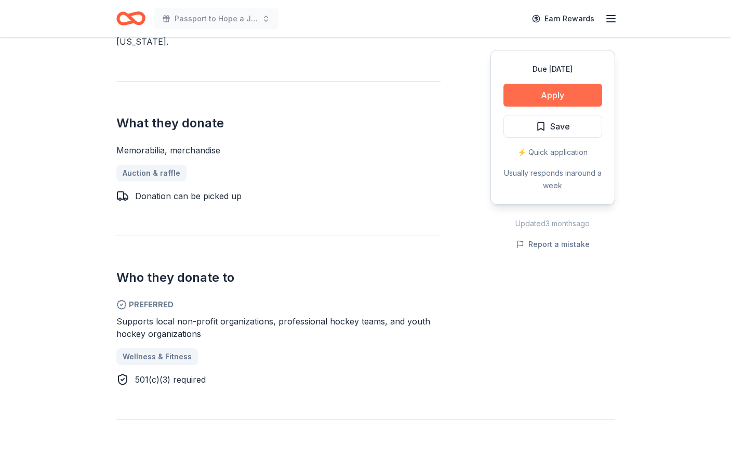
click at [544, 95] on button "Apply" at bounding box center [553, 95] width 99 height 23
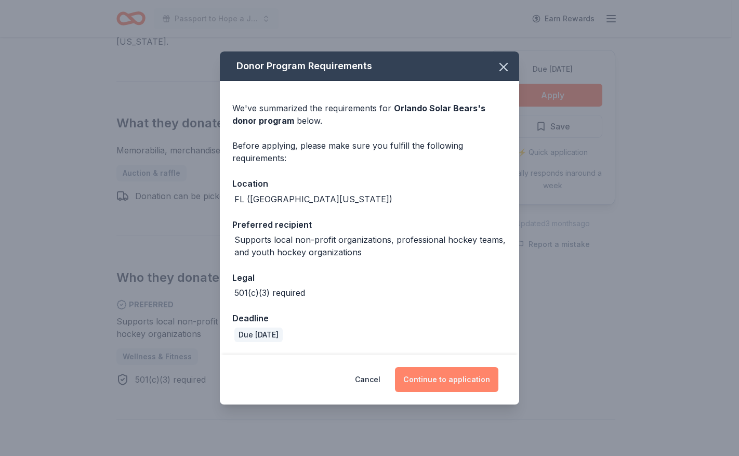
click at [445, 376] on button "Continue to application" at bounding box center [446, 379] width 103 height 25
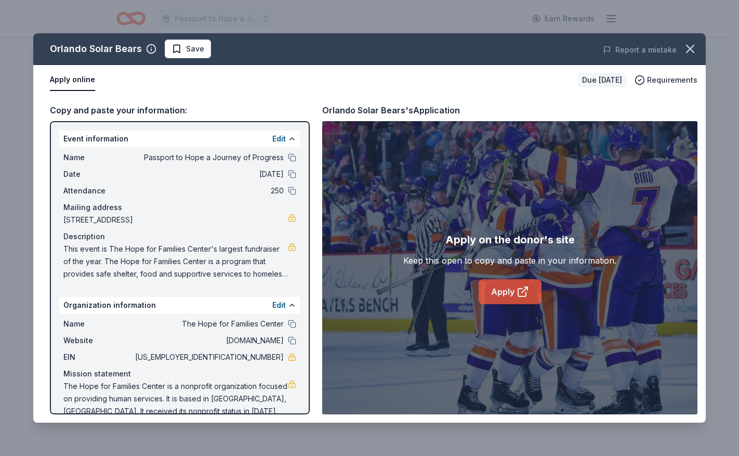
click at [504, 296] on link "Apply" at bounding box center [510, 291] width 63 height 25
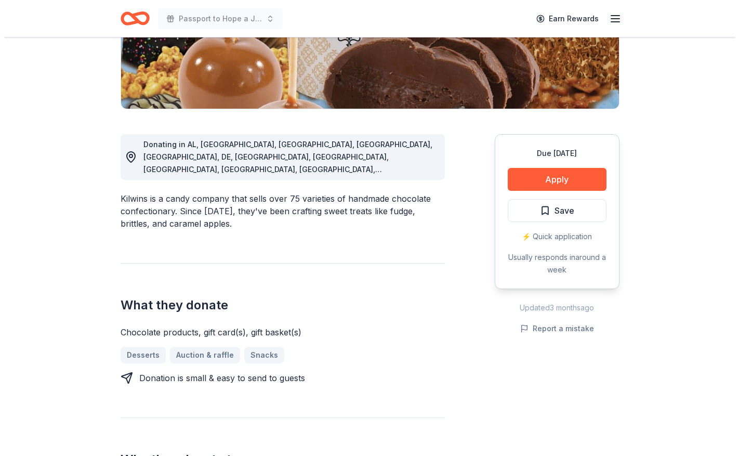
scroll to position [208, 0]
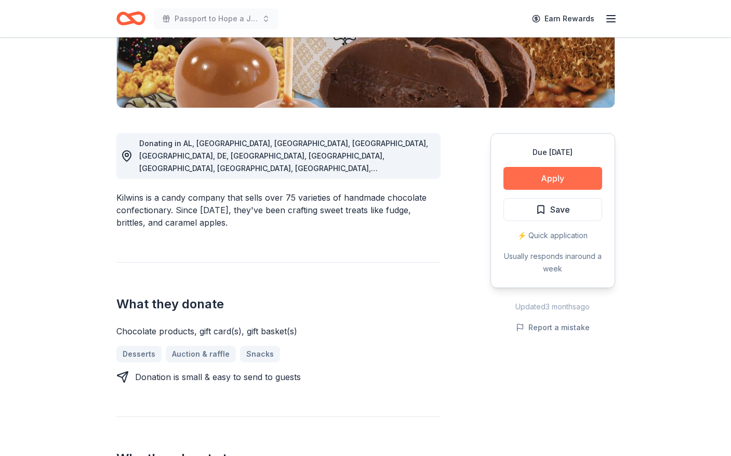
click at [551, 179] on button "Apply" at bounding box center [553, 178] width 99 height 23
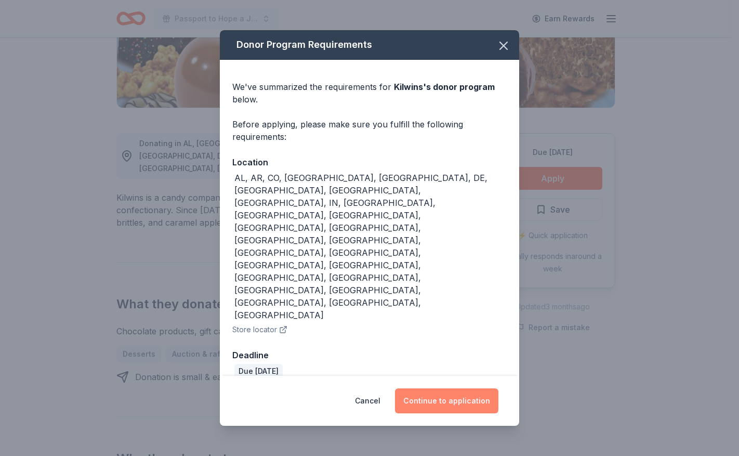
click at [434, 388] on button "Continue to application" at bounding box center [446, 400] width 103 height 25
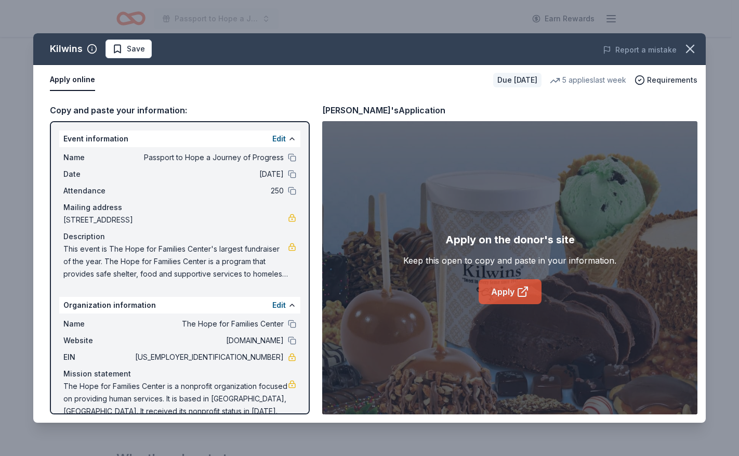
click at [510, 293] on link "Apply" at bounding box center [510, 291] width 63 height 25
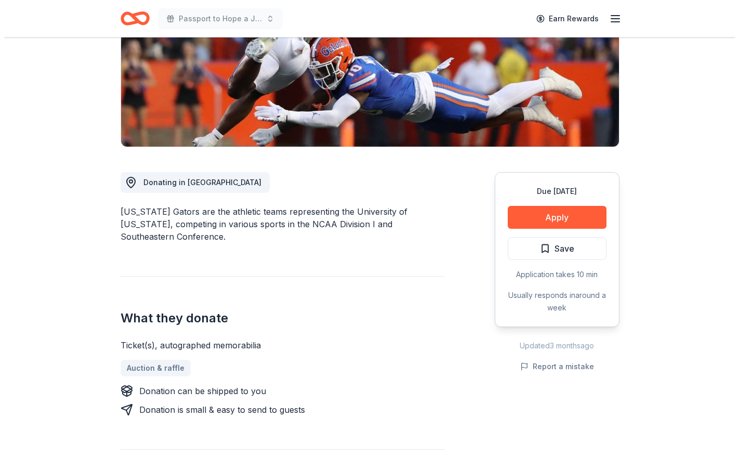
scroll to position [156, 0]
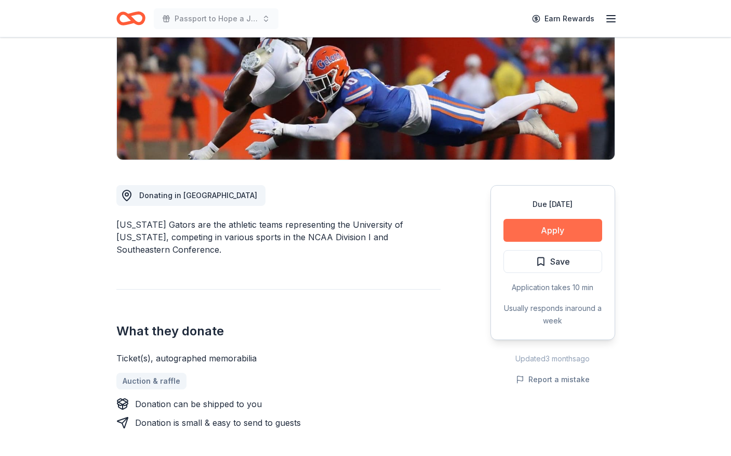
click at [553, 227] on button "Apply" at bounding box center [553, 230] width 99 height 23
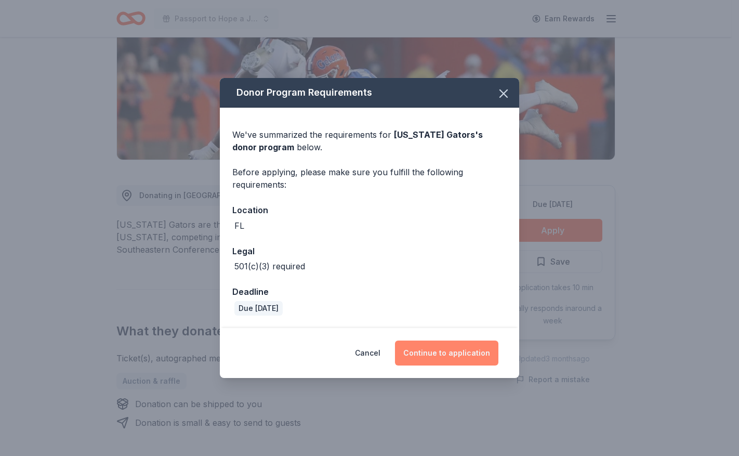
click at [443, 352] on button "Continue to application" at bounding box center [446, 352] width 103 height 25
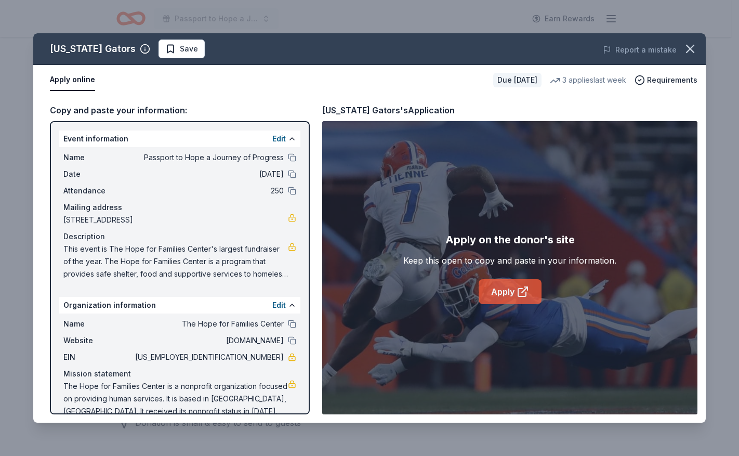
click at [500, 286] on link "Apply" at bounding box center [510, 291] width 63 height 25
